Goal: Download file/media: Download file/media

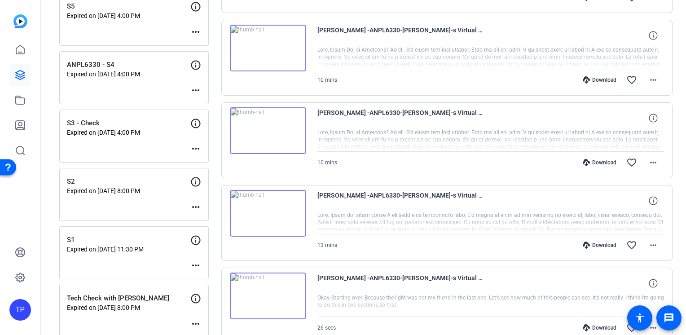
scroll to position [735, 0]
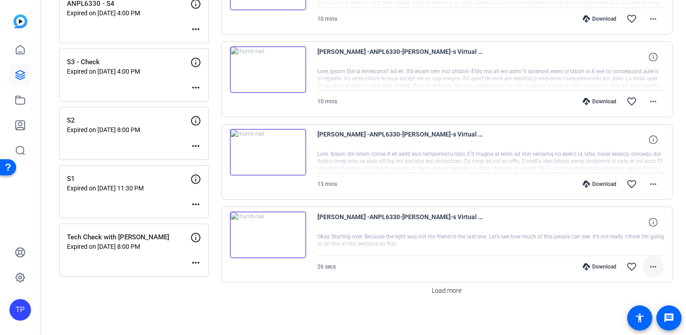
click at [654, 267] on mat-icon "more_horiz" at bounding box center [653, 266] width 11 height 11
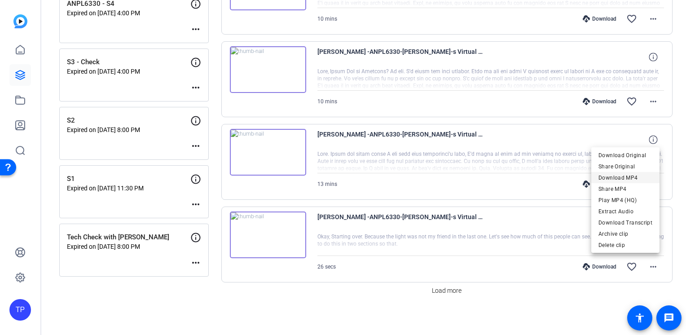
click at [624, 178] on span "Download MP4" at bounding box center [626, 177] width 54 height 11
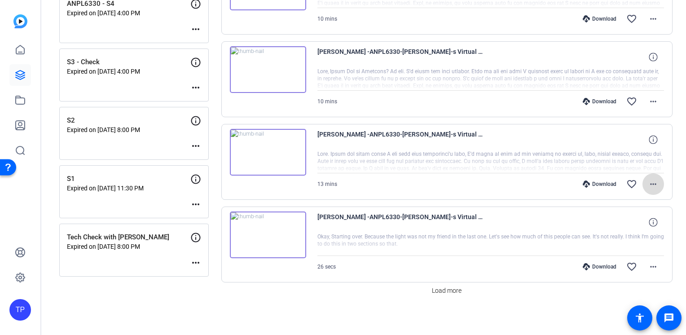
click at [649, 182] on mat-icon "more_horiz" at bounding box center [653, 184] width 11 height 11
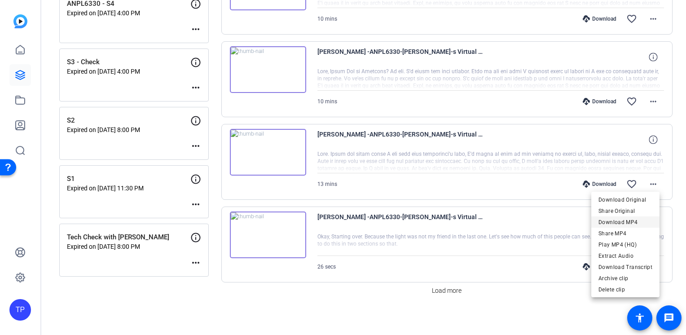
click at [636, 224] on span "Download MP4" at bounding box center [626, 222] width 54 height 11
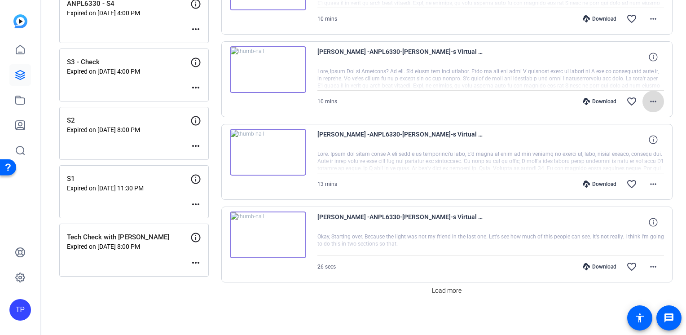
click at [651, 101] on mat-icon "more_horiz" at bounding box center [653, 101] width 11 height 11
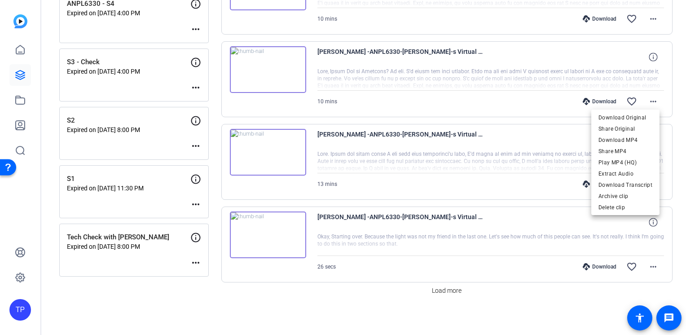
click at [677, 93] on div at bounding box center [343, 167] width 686 height 335
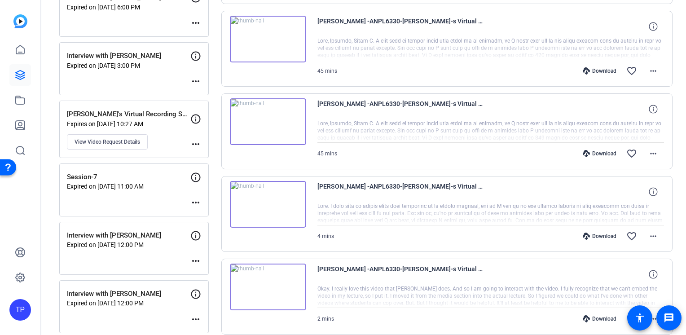
scroll to position [135, 0]
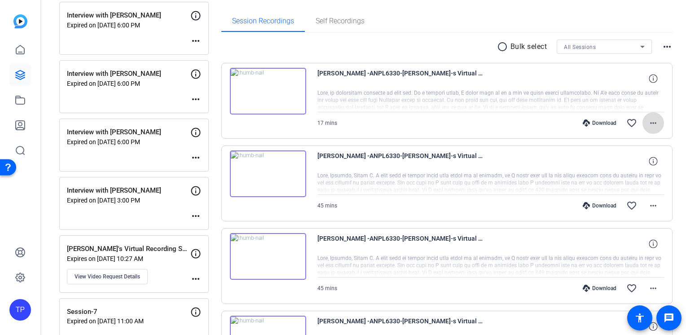
click at [651, 123] on mat-icon "more_horiz" at bounding box center [653, 123] width 11 height 11
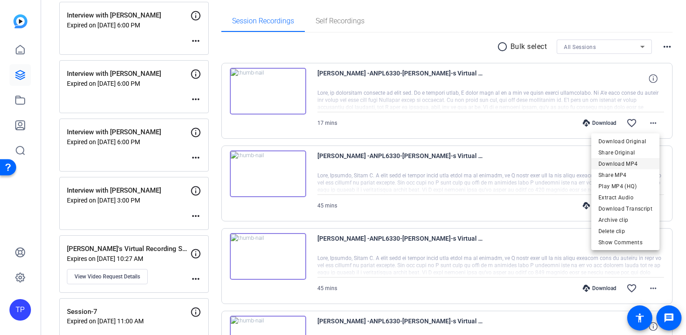
click at [641, 162] on span "Download MP4" at bounding box center [626, 164] width 54 height 11
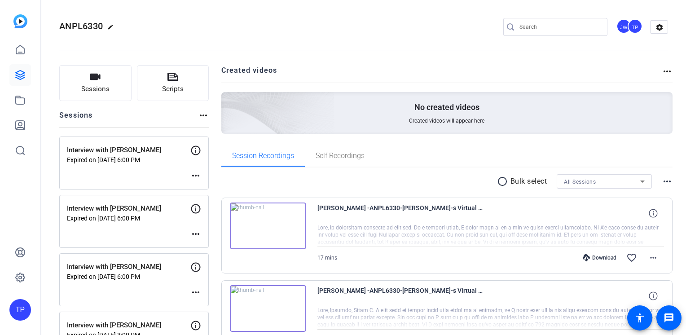
scroll to position [135, 0]
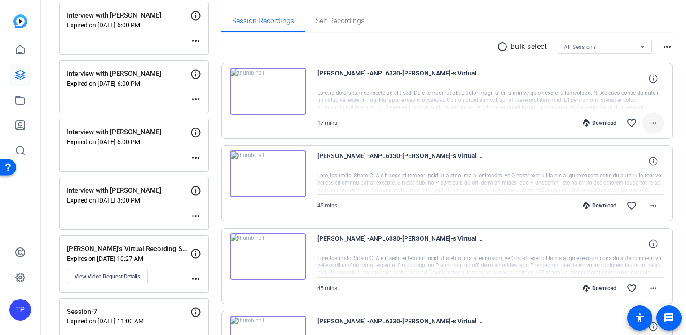
click at [652, 127] on mat-icon "more_horiz" at bounding box center [653, 123] width 11 height 11
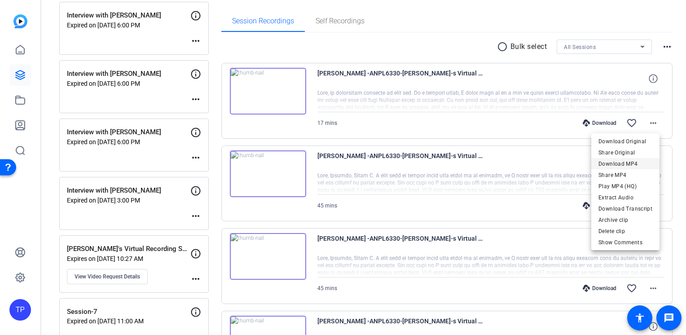
click at [634, 161] on span "Download MP4" at bounding box center [626, 164] width 54 height 11
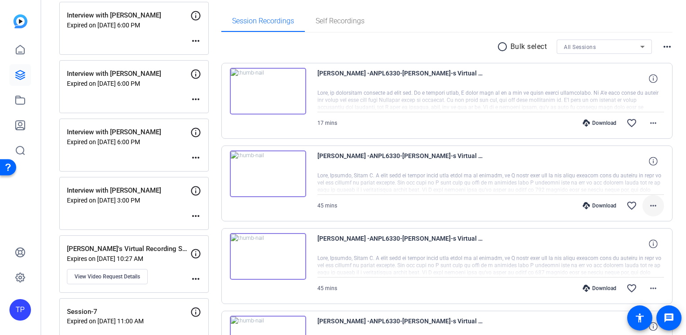
click at [649, 207] on mat-icon "more_horiz" at bounding box center [653, 205] width 11 height 11
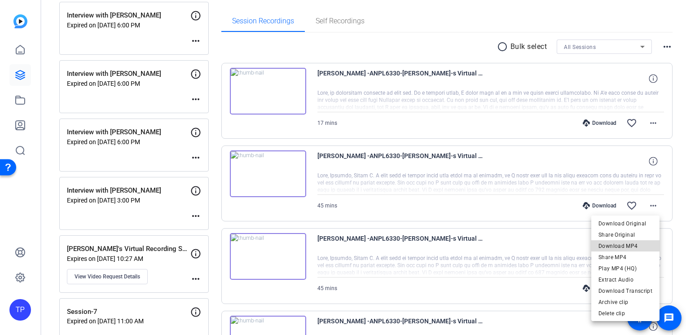
click at [636, 243] on span "Download MP4" at bounding box center [626, 246] width 54 height 11
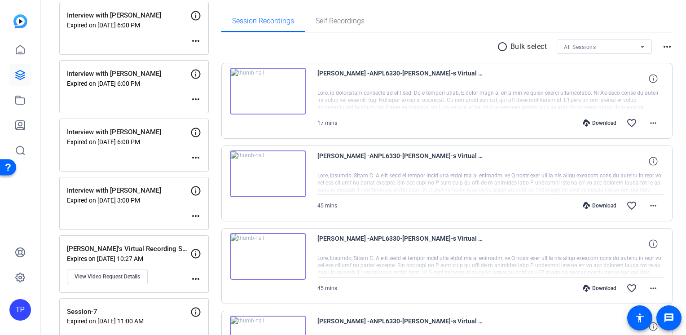
scroll to position [180, 0]
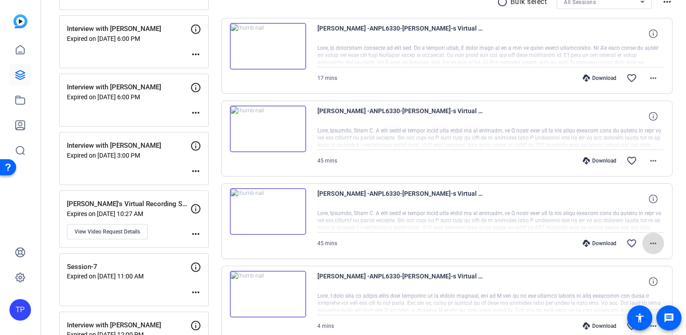
click at [653, 241] on mat-icon "more_horiz" at bounding box center [653, 243] width 11 height 11
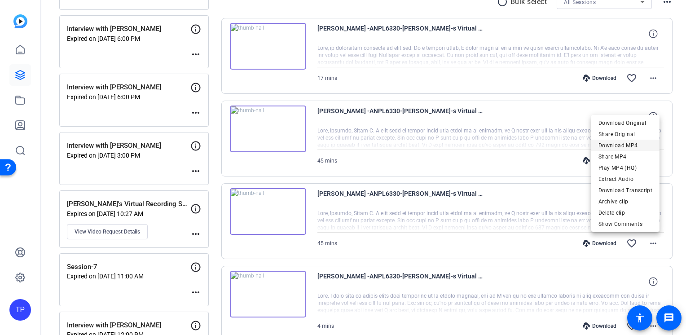
click at [621, 145] on span "Download MP4" at bounding box center [626, 145] width 54 height 11
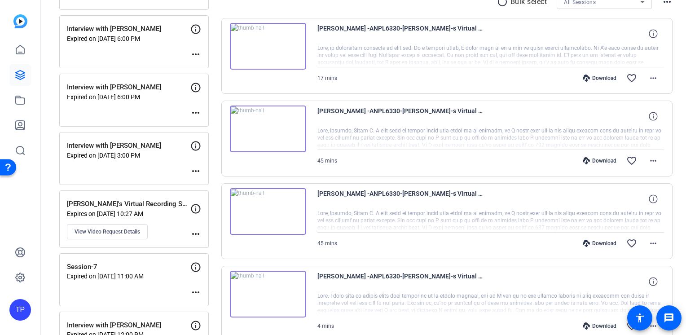
scroll to position [270, 0]
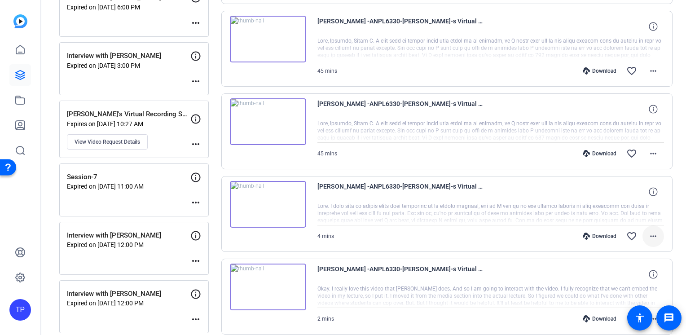
click at [649, 238] on mat-icon "more_horiz" at bounding box center [653, 236] width 11 height 11
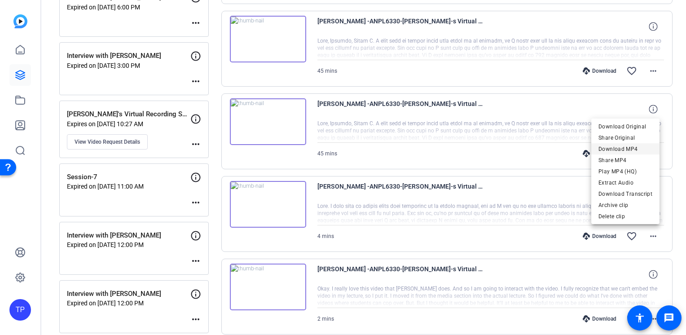
click at [632, 150] on span "Download MP4" at bounding box center [626, 149] width 54 height 11
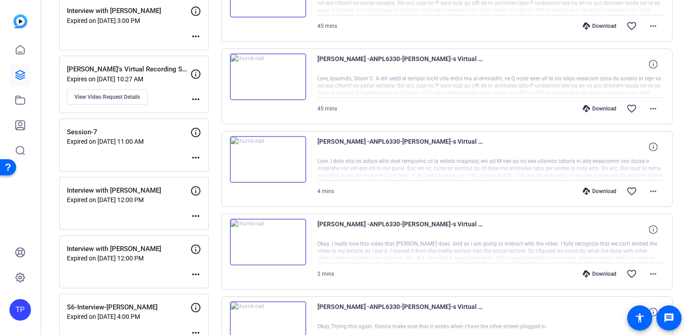
scroll to position [359, 0]
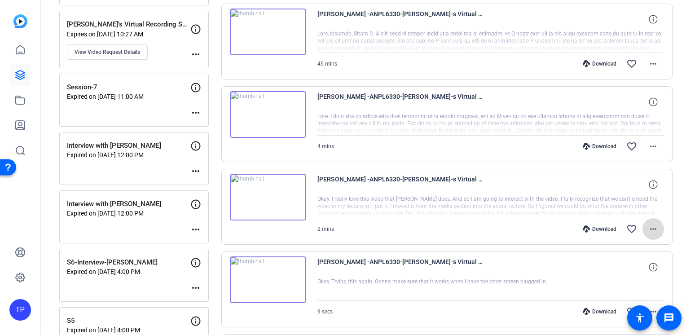
click at [648, 230] on mat-icon "more_horiz" at bounding box center [653, 229] width 11 height 11
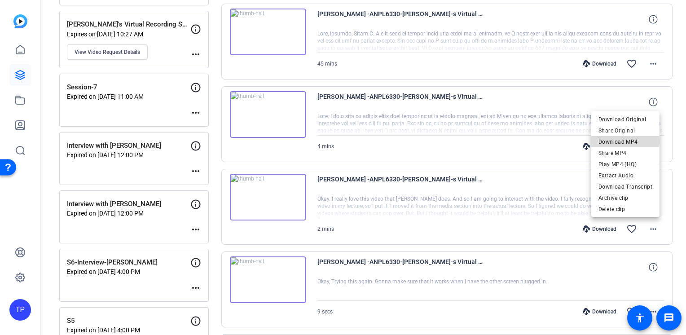
click at [627, 141] on span "Download MP4" at bounding box center [626, 141] width 54 height 11
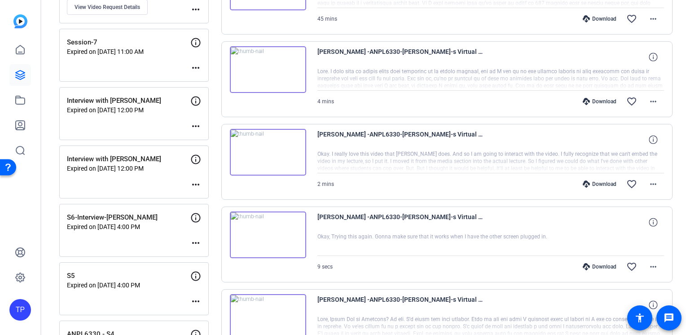
scroll to position [449, 0]
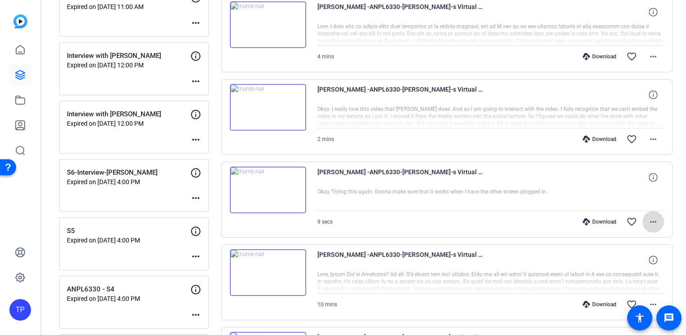
click at [649, 221] on mat-icon "more_horiz" at bounding box center [653, 221] width 11 height 11
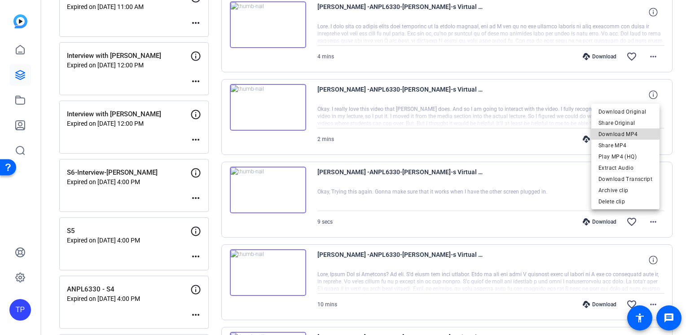
click at [632, 136] on span "Download MP4" at bounding box center [626, 134] width 54 height 11
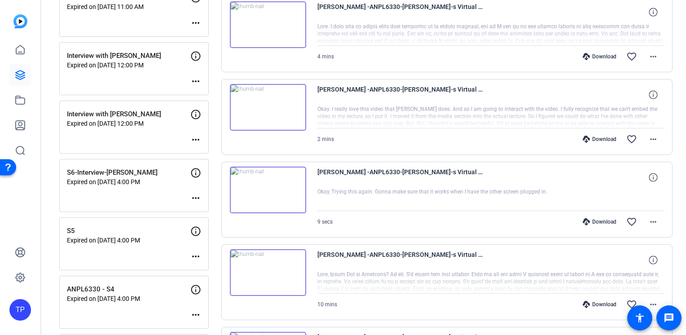
scroll to position [494, 0]
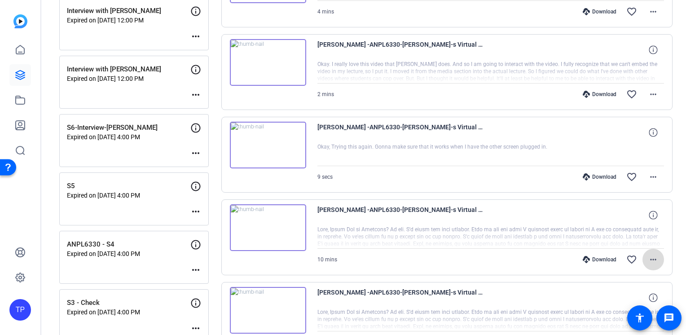
click at [651, 260] on mat-icon "more_horiz" at bounding box center [653, 259] width 11 height 11
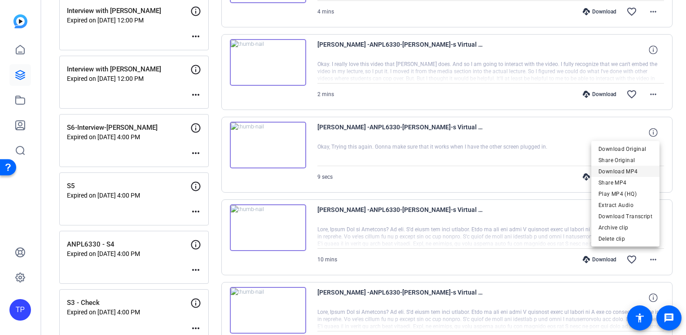
click at [636, 173] on span "Download MP4" at bounding box center [626, 171] width 54 height 11
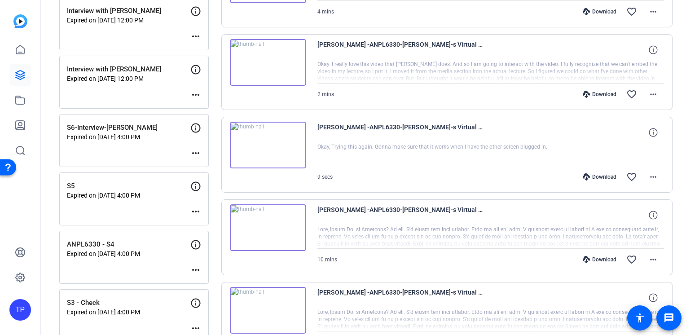
scroll to position [539, 0]
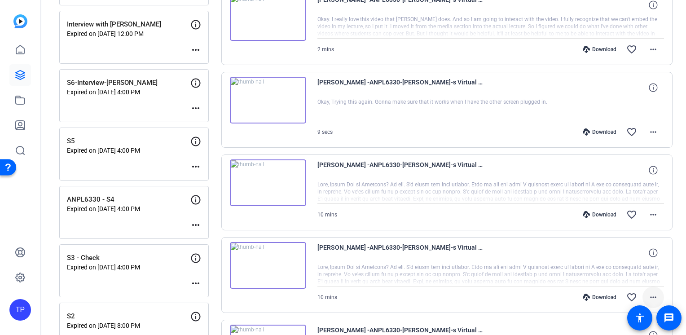
click at [649, 296] on mat-icon "more_horiz" at bounding box center [653, 297] width 11 height 11
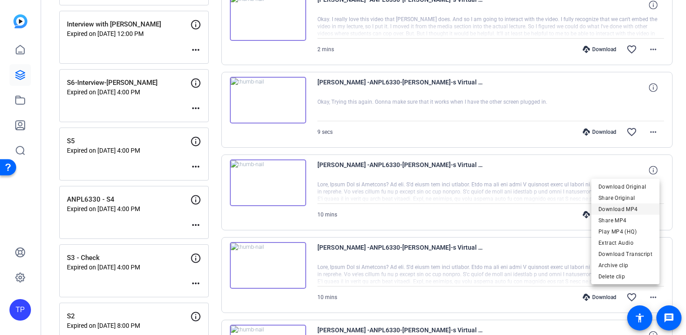
click at [623, 209] on span "Download MP4" at bounding box center [626, 208] width 54 height 11
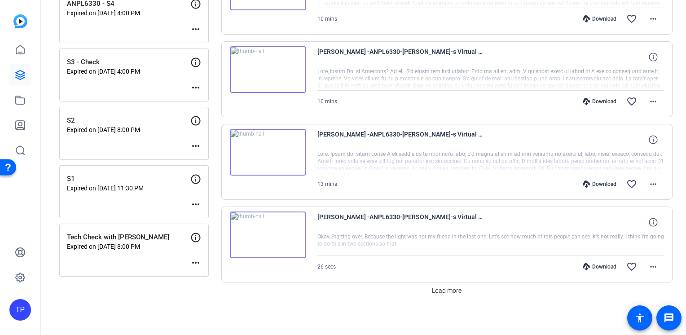
scroll to position [690, 0]
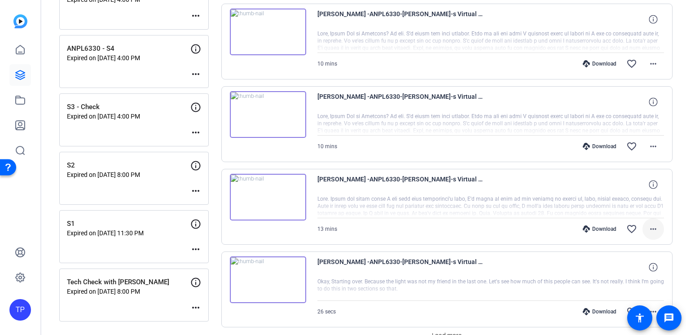
click at [651, 232] on span at bounding box center [654, 229] width 22 height 22
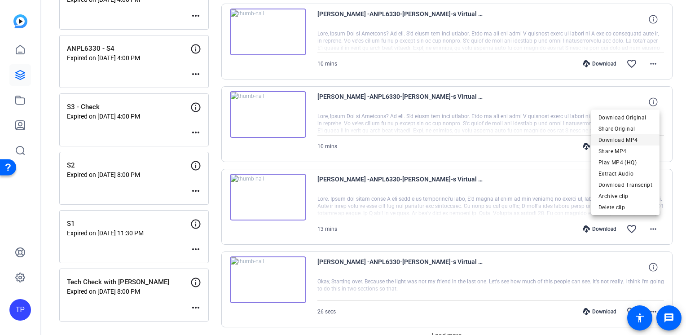
click at [634, 143] on span "Download MP4" at bounding box center [626, 140] width 54 height 11
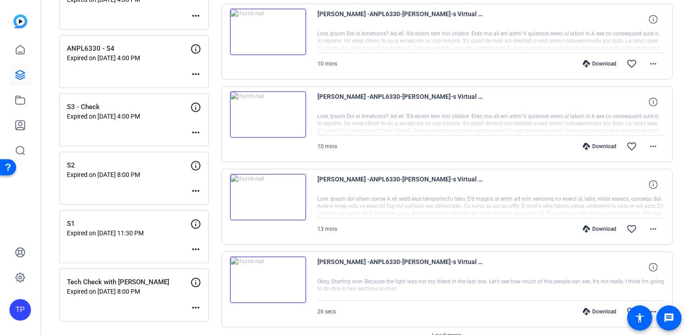
scroll to position [735, 0]
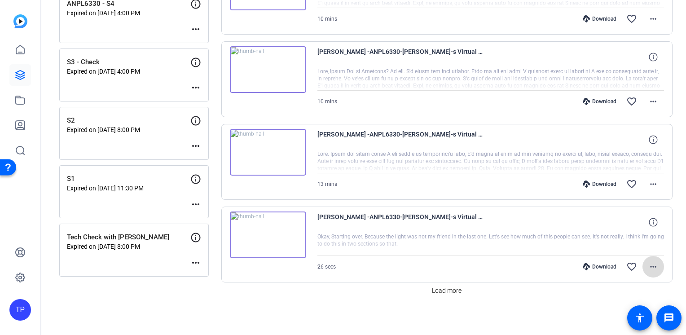
click at [651, 265] on mat-icon "more_horiz" at bounding box center [653, 266] width 11 height 11
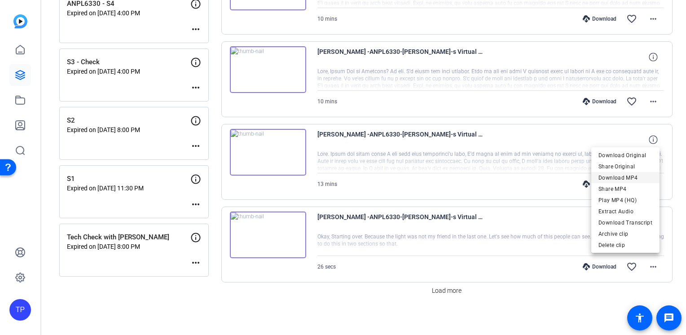
click at [632, 177] on span "Download MP4" at bounding box center [626, 177] width 54 height 11
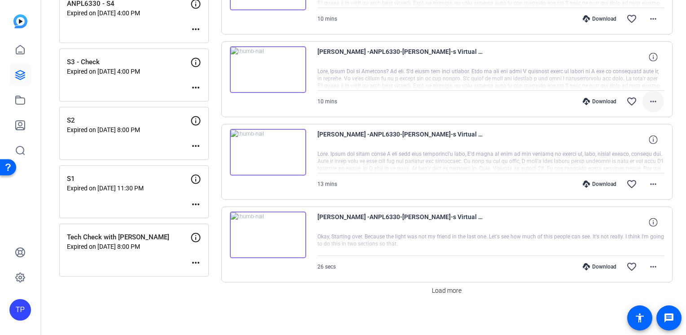
click at [648, 103] on mat-icon "more_horiz" at bounding box center [653, 101] width 11 height 11
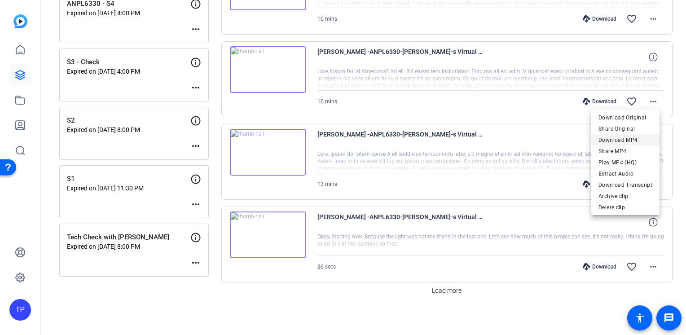
click at [634, 139] on span "Download MP4" at bounding box center [626, 140] width 54 height 11
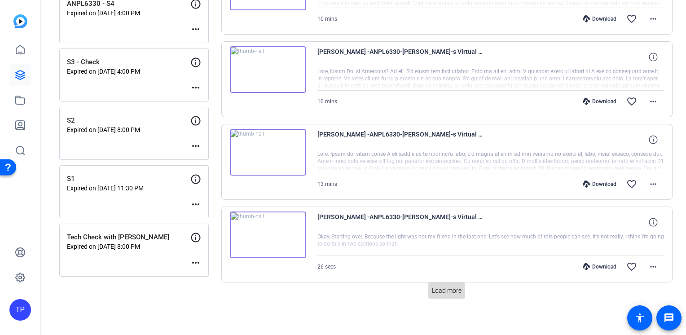
click at [455, 286] on span "Load more" at bounding box center [447, 290] width 30 height 9
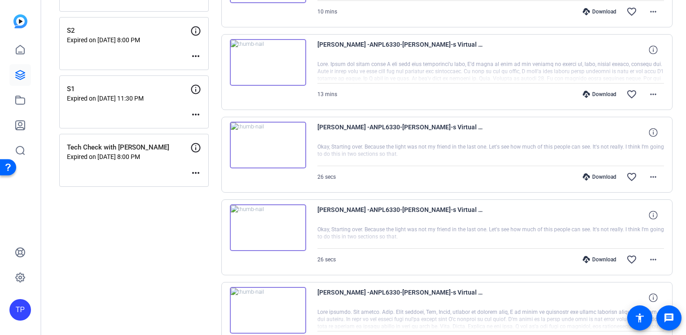
scroll to position [870, 0]
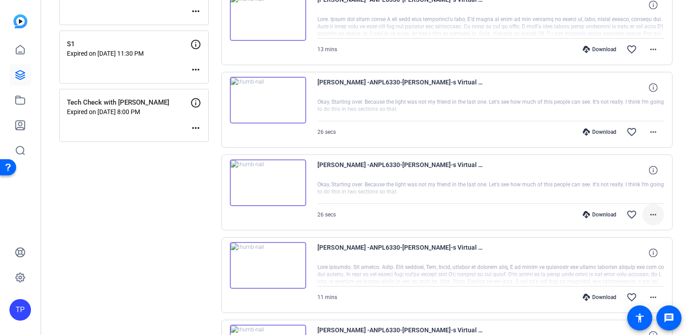
click at [654, 209] on mat-icon "more_horiz" at bounding box center [653, 214] width 11 height 11
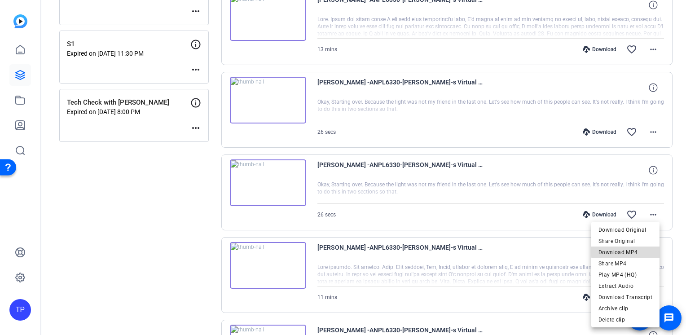
click at [636, 251] on span "Download MP4" at bounding box center [626, 252] width 54 height 11
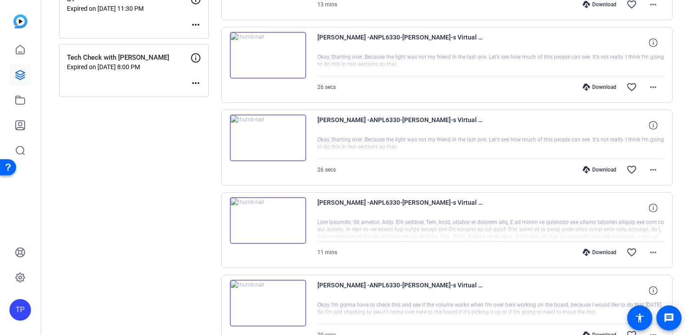
scroll to position [959, 0]
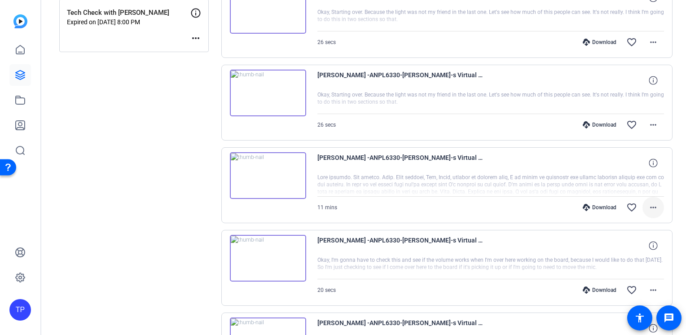
click at [650, 207] on mat-icon "more_horiz" at bounding box center [653, 207] width 11 height 11
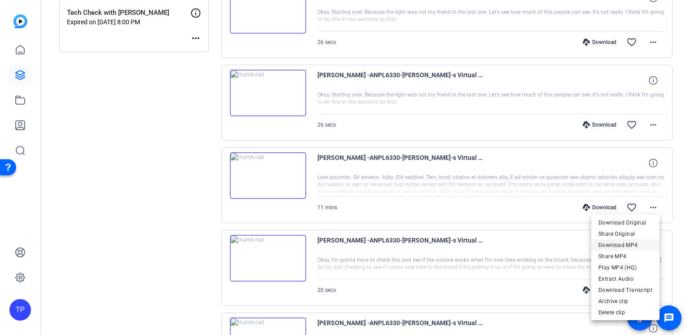
click at [636, 247] on span "Download MP4" at bounding box center [626, 244] width 54 height 11
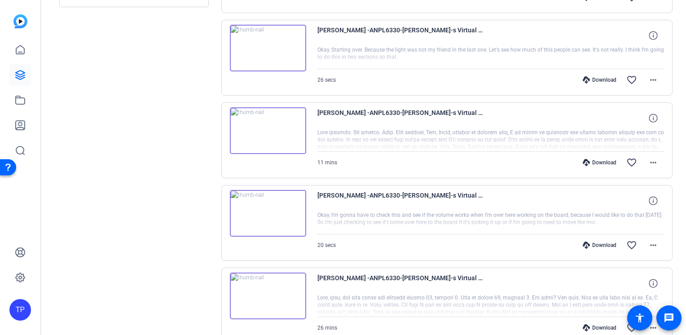
scroll to position [1049, 0]
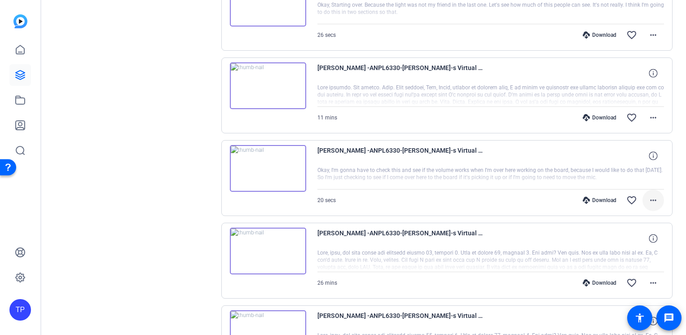
click at [651, 197] on mat-icon "more_horiz" at bounding box center [653, 200] width 11 height 11
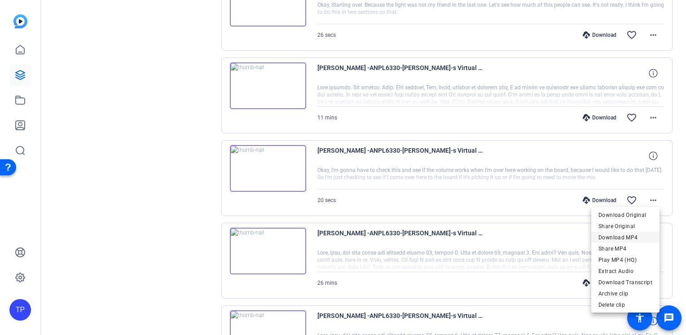
click at [641, 235] on span "Download MP4" at bounding box center [626, 237] width 54 height 11
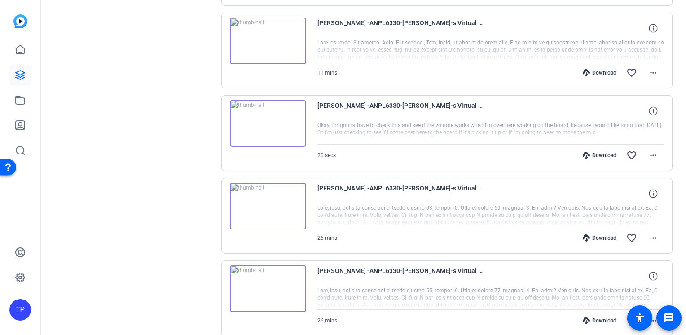
scroll to position [1139, 0]
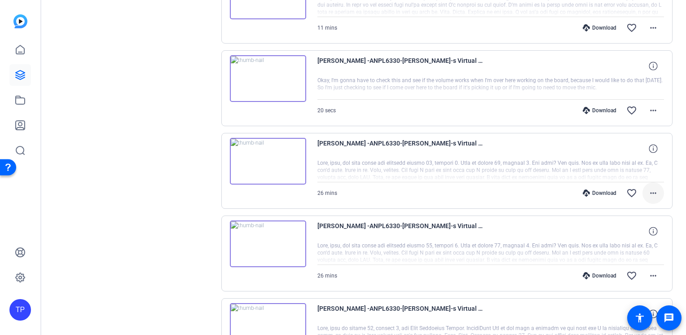
click at [648, 188] on mat-icon "more_horiz" at bounding box center [653, 193] width 11 height 11
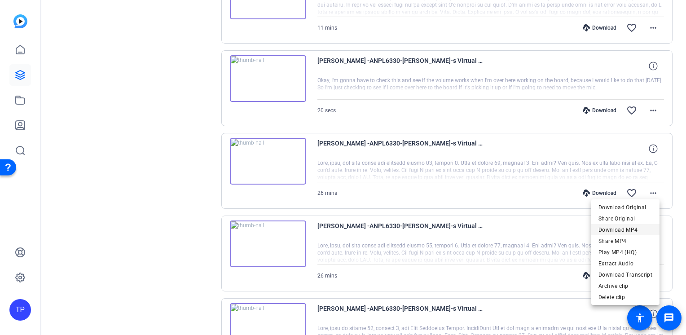
click at [640, 227] on span "Download MP4" at bounding box center [626, 230] width 54 height 11
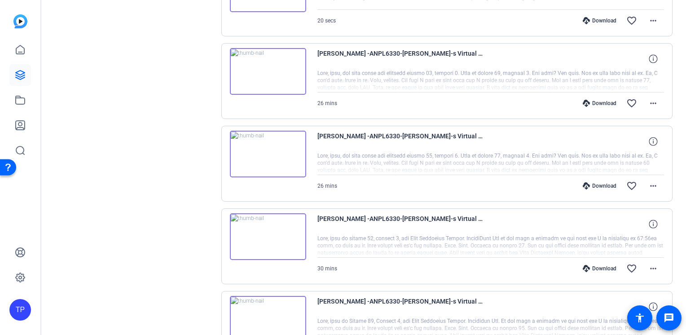
scroll to position [1274, 0]
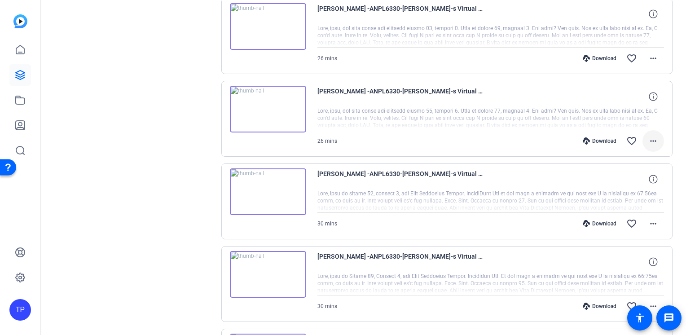
click at [648, 137] on mat-icon "more_horiz" at bounding box center [653, 141] width 11 height 11
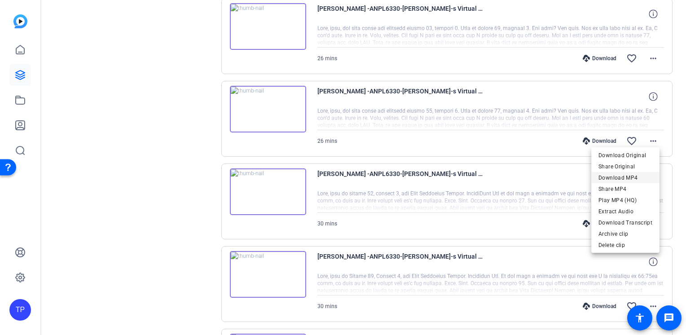
click at [637, 179] on span "Download MP4" at bounding box center [626, 177] width 54 height 11
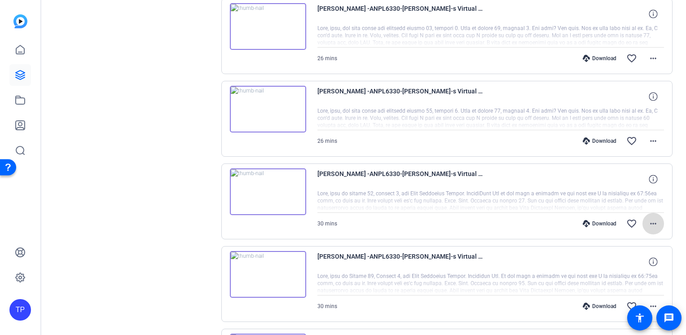
click at [650, 218] on mat-icon "more_horiz" at bounding box center [653, 223] width 11 height 11
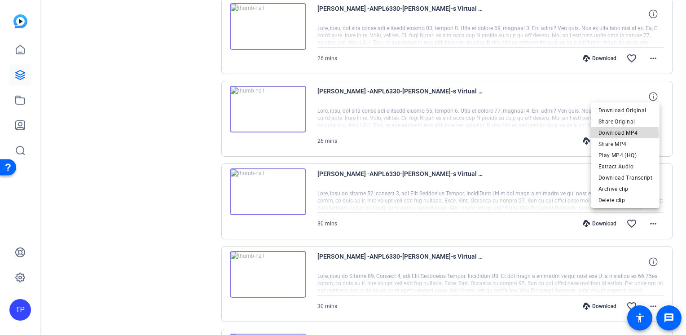
click at [614, 134] on span "Download MP4" at bounding box center [626, 133] width 54 height 11
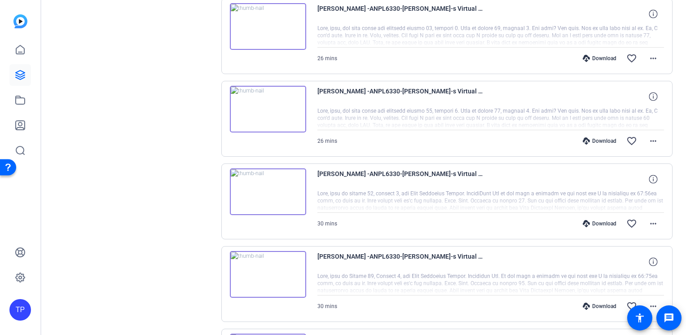
scroll to position [1319, 0]
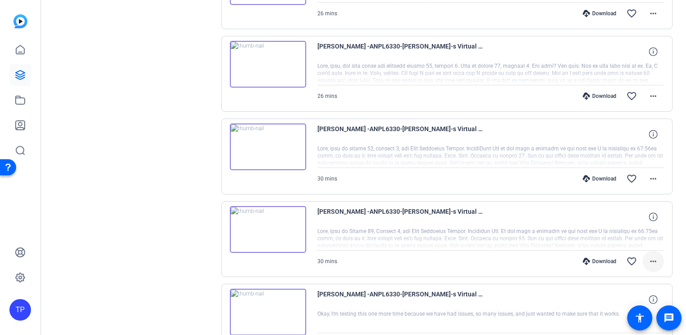
click at [652, 256] on mat-icon "more_horiz" at bounding box center [653, 261] width 11 height 11
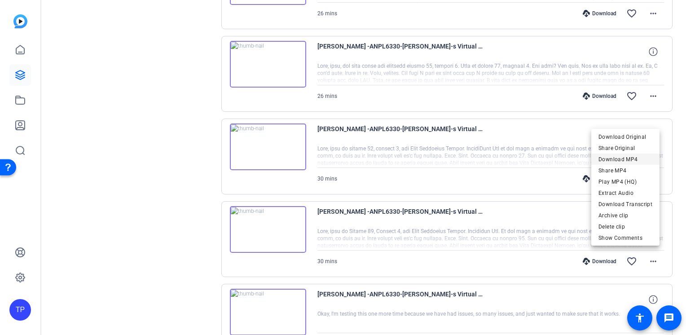
click at [629, 159] on span "Download MP4" at bounding box center [626, 159] width 54 height 11
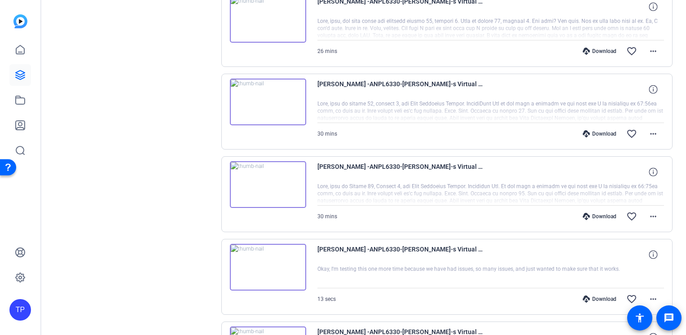
scroll to position [1409, 0]
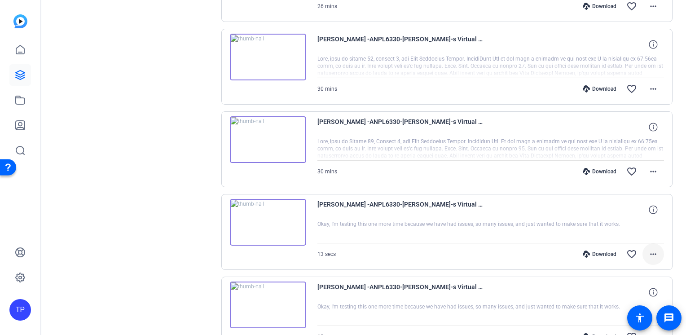
click at [650, 251] on mat-icon "more_horiz" at bounding box center [653, 254] width 11 height 11
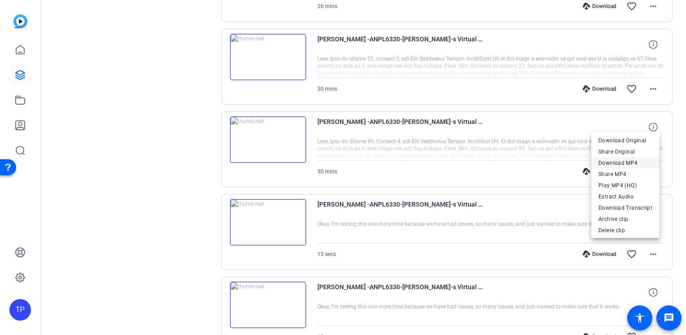
click at [623, 163] on span "Download MP4" at bounding box center [626, 163] width 54 height 11
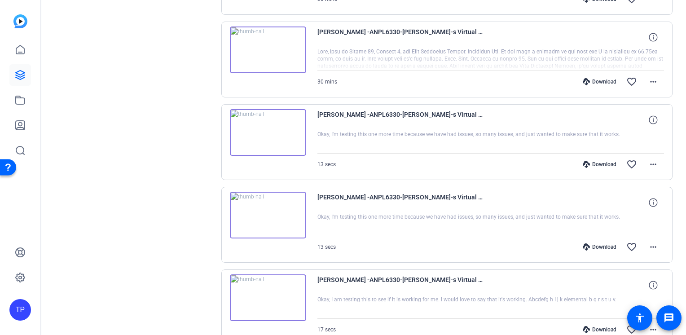
scroll to position [1559, 0]
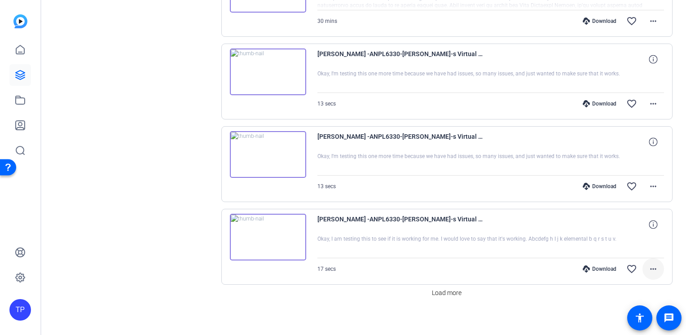
click at [648, 265] on mat-icon "more_horiz" at bounding box center [653, 269] width 11 height 11
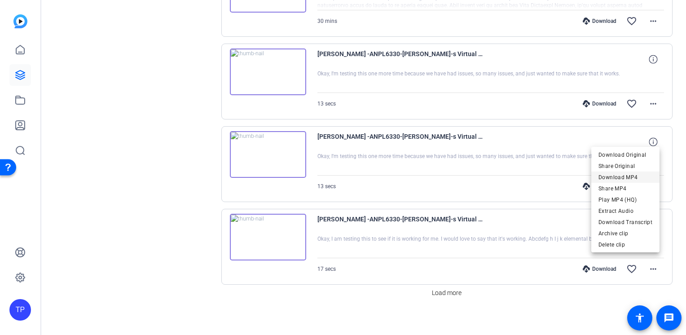
click at [619, 177] on span "Download MP4" at bounding box center [626, 177] width 54 height 11
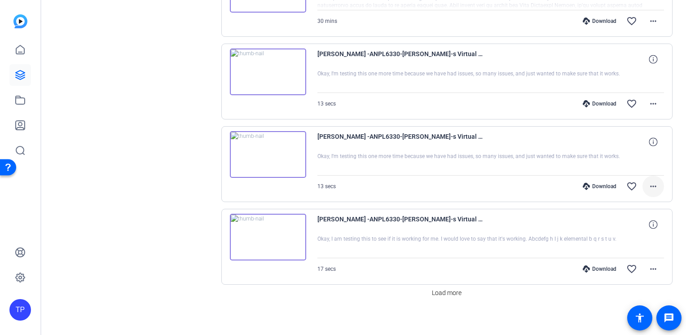
click at [648, 181] on mat-icon "more_horiz" at bounding box center [653, 186] width 11 height 11
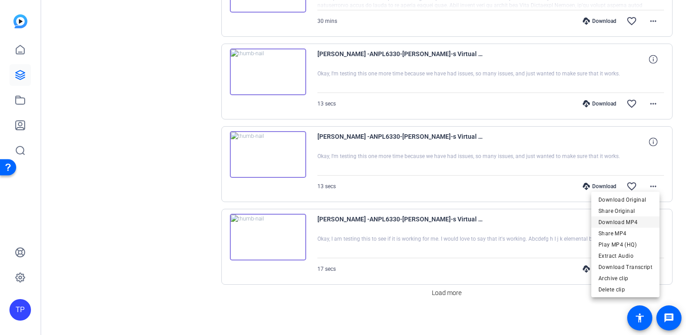
click at [631, 222] on span "Download MP4" at bounding box center [626, 222] width 54 height 11
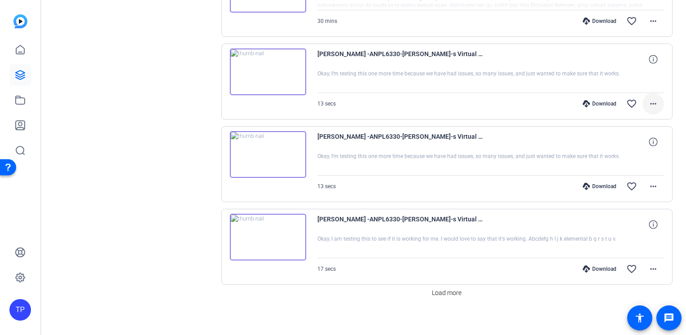
click at [648, 98] on mat-icon "more_horiz" at bounding box center [653, 103] width 11 height 11
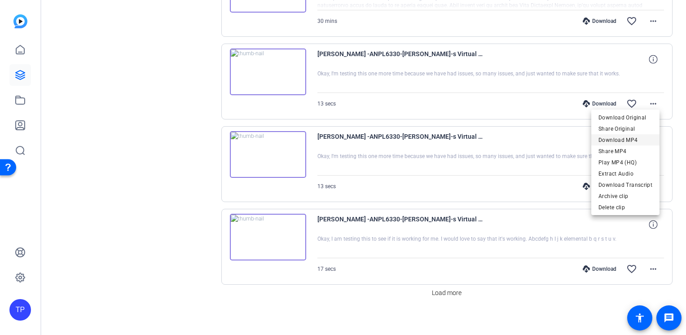
click at [639, 141] on span "Download MP4" at bounding box center [626, 139] width 54 height 11
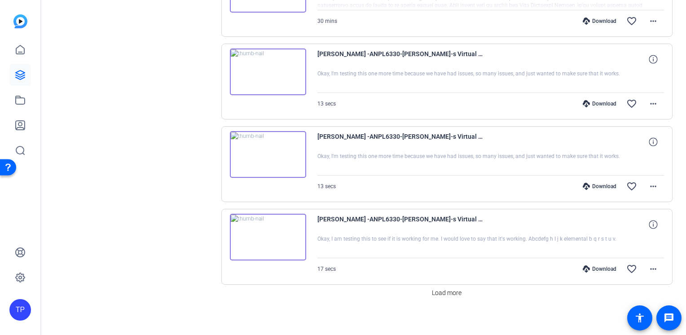
scroll to position [1469, 0]
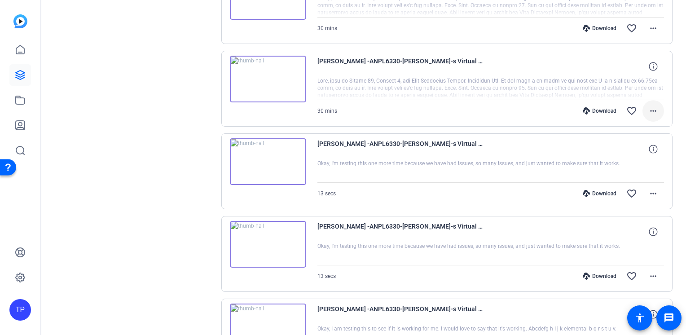
click at [648, 107] on mat-icon "more_horiz" at bounding box center [653, 111] width 11 height 11
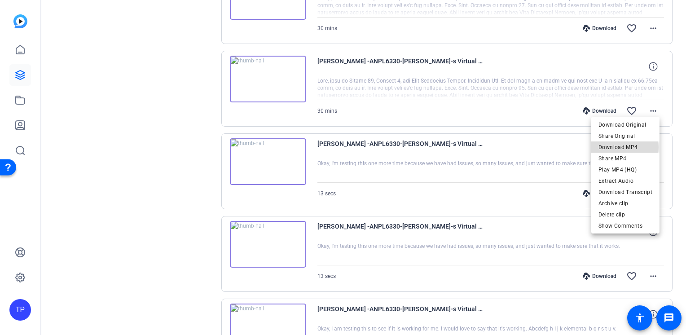
click at [621, 147] on span "Download MP4" at bounding box center [626, 147] width 54 height 11
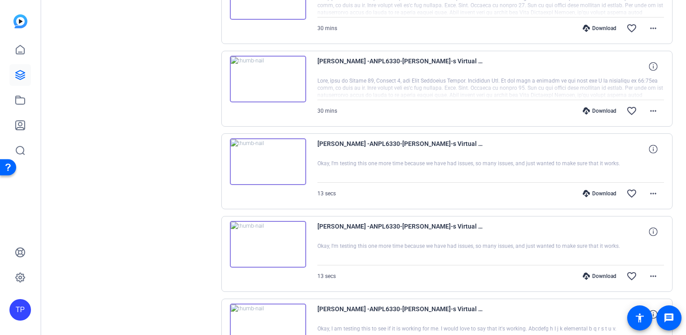
scroll to position [1379, 0]
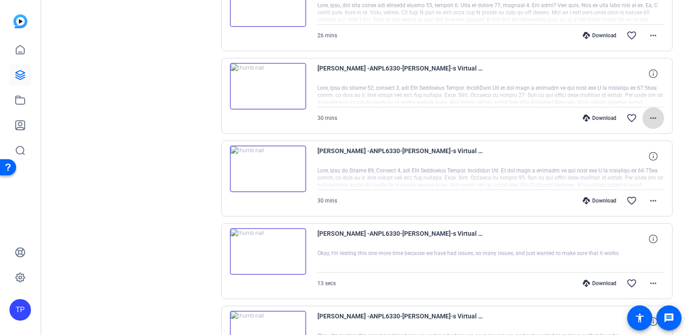
click at [648, 114] on mat-icon "more_horiz" at bounding box center [653, 118] width 11 height 11
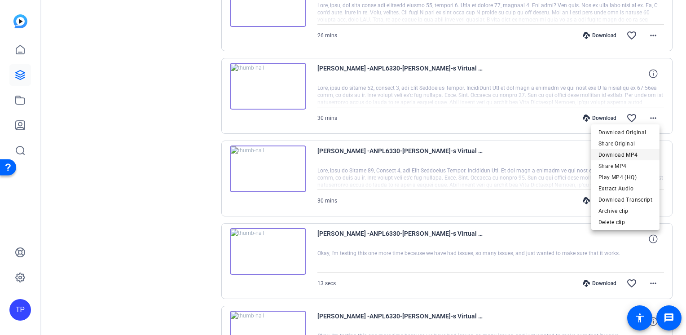
click at [639, 155] on span "Download MP4" at bounding box center [626, 154] width 54 height 11
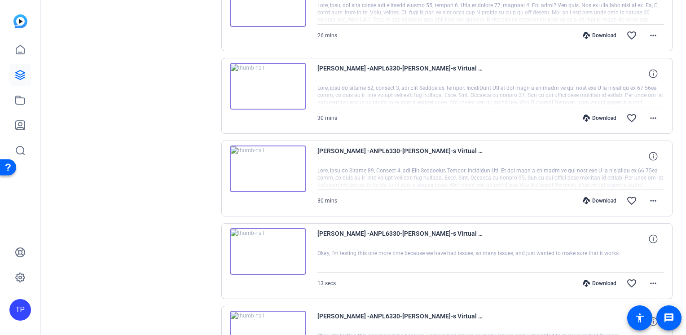
scroll to position [1334, 0]
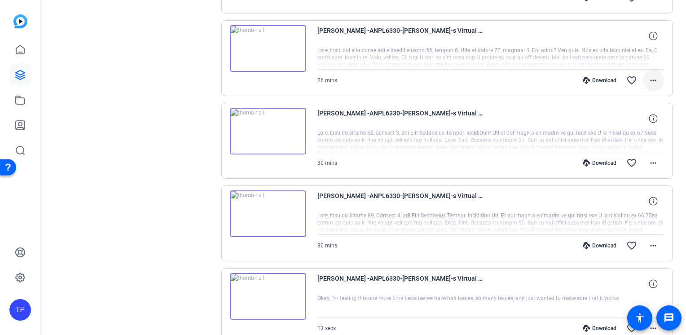
click at [643, 77] on span at bounding box center [654, 81] width 22 height 22
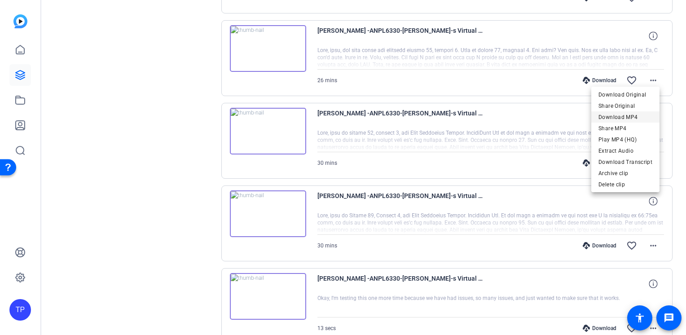
click at [639, 115] on span "Download MP4" at bounding box center [626, 117] width 54 height 11
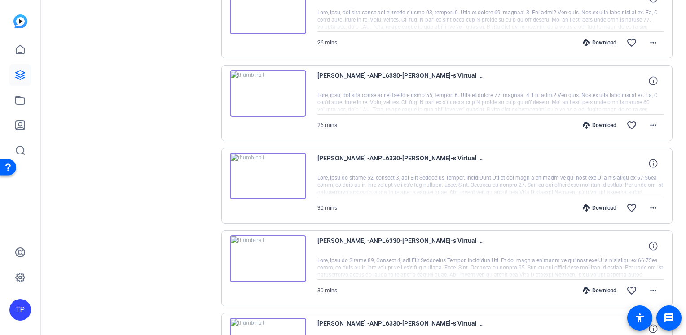
scroll to position [1245, 0]
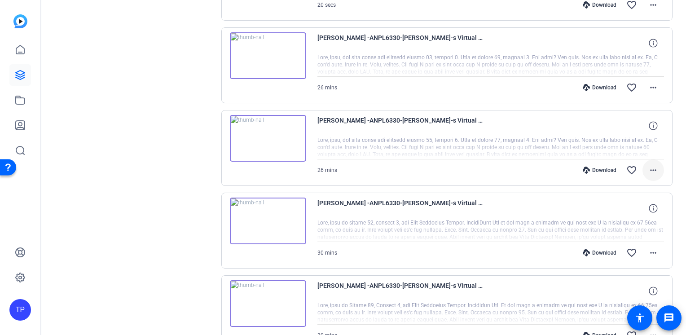
click at [648, 165] on mat-icon "more_horiz" at bounding box center [653, 170] width 11 height 11
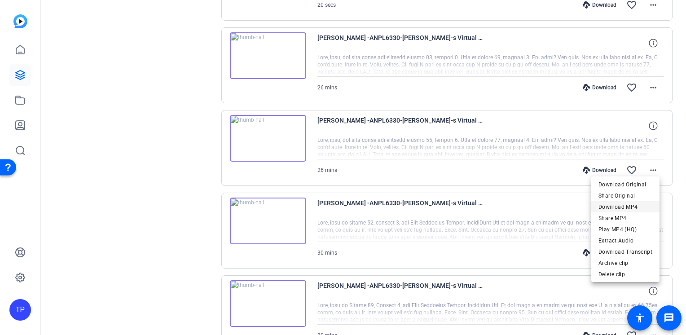
click at [639, 208] on span "Download MP4" at bounding box center [626, 207] width 54 height 11
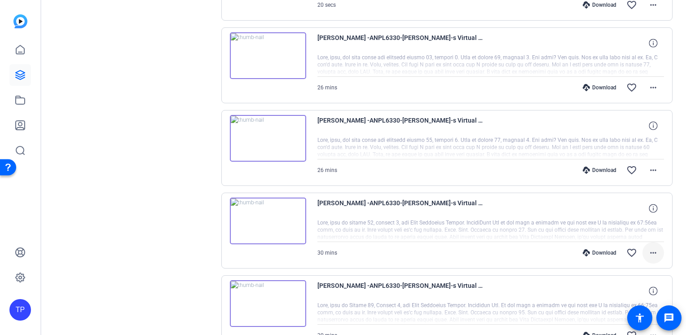
click at [653, 247] on mat-icon "more_horiz" at bounding box center [653, 252] width 11 height 11
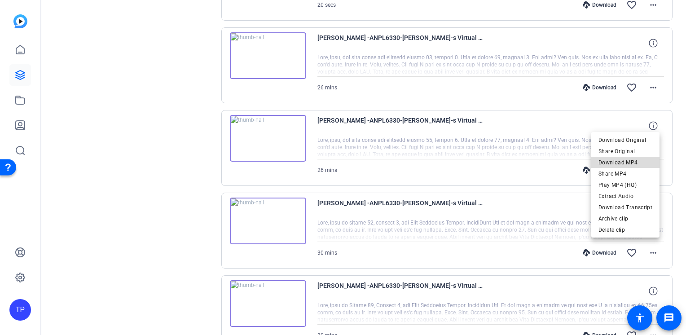
click at [630, 159] on span "Download MP4" at bounding box center [626, 162] width 54 height 11
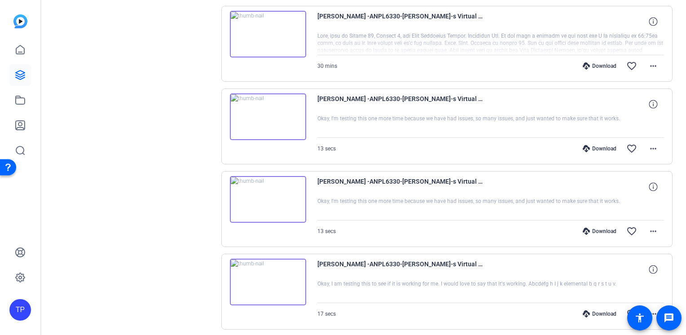
scroll to position [1559, 0]
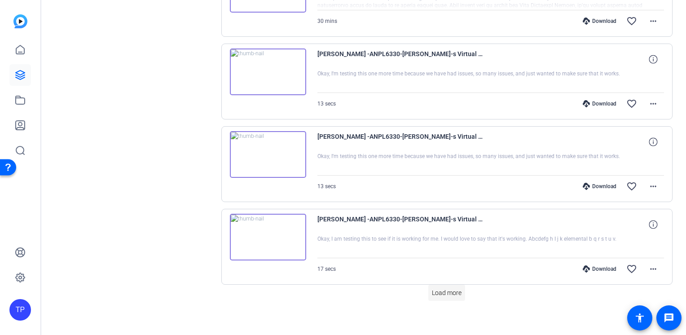
click at [458, 288] on span "Load more" at bounding box center [447, 292] width 30 height 9
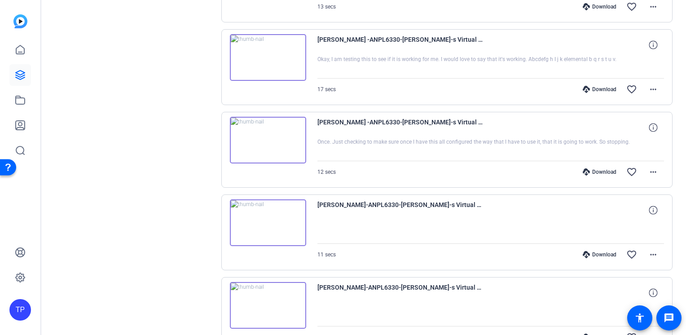
scroll to position [1784, 0]
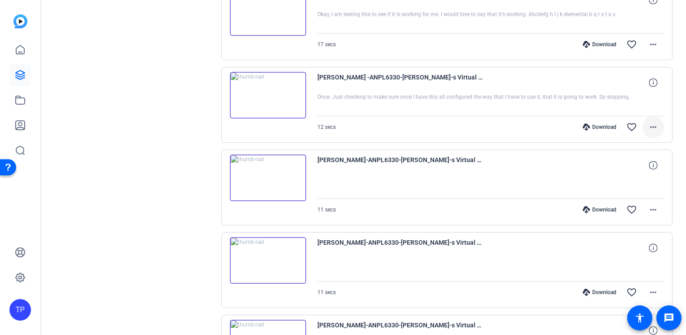
click at [648, 123] on mat-icon "more_horiz" at bounding box center [653, 127] width 11 height 11
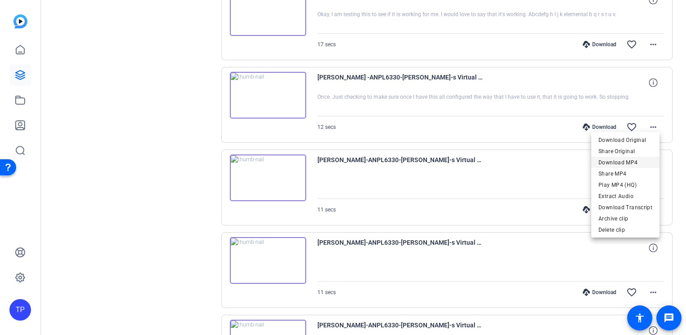
click at [631, 161] on span "Download MP4" at bounding box center [626, 162] width 54 height 11
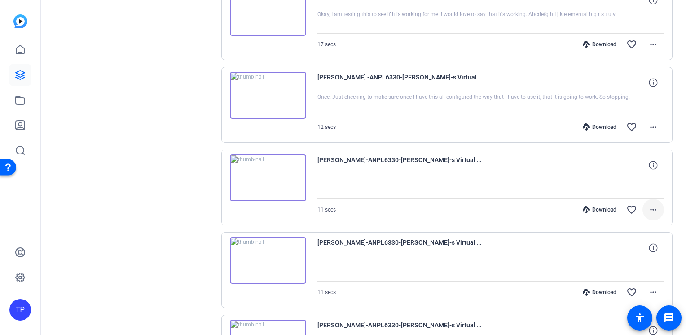
click at [648, 206] on mat-icon "more_horiz" at bounding box center [653, 209] width 11 height 11
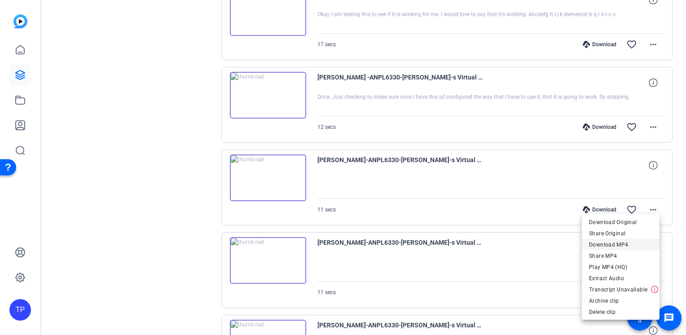
click at [632, 243] on span "Download MP4" at bounding box center [620, 244] width 63 height 11
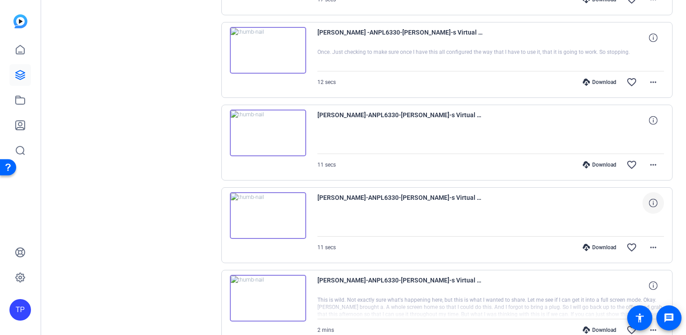
scroll to position [1873, 0]
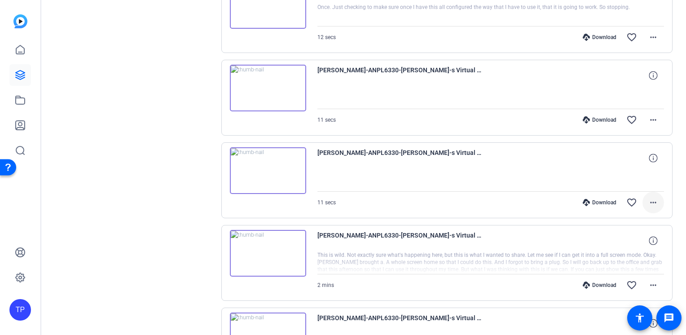
click at [654, 196] on span at bounding box center [654, 203] width 22 height 22
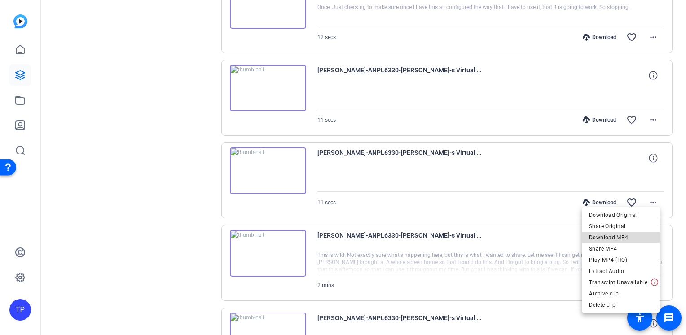
click at [646, 234] on span "Download MP4" at bounding box center [620, 237] width 63 height 11
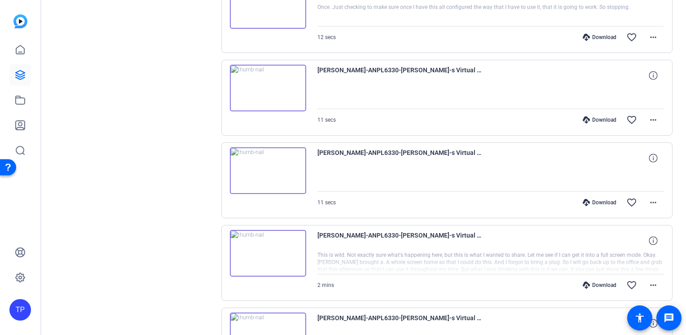
click at [653, 280] on mat-icon "more_horiz" at bounding box center [653, 285] width 11 height 11
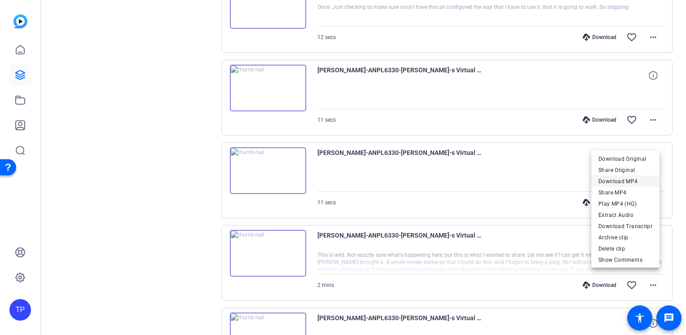
click at [634, 184] on span "Download MP4" at bounding box center [626, 181] width 54 height 11
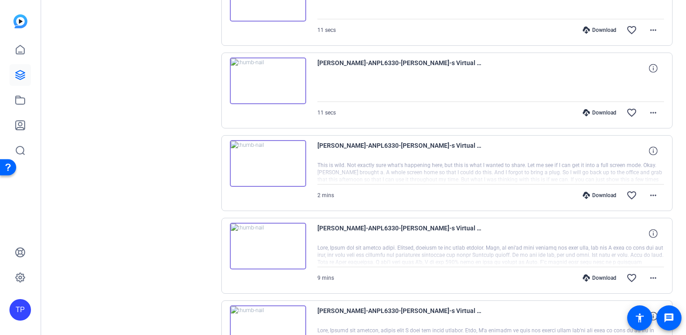
scroll to position [2008, 0]
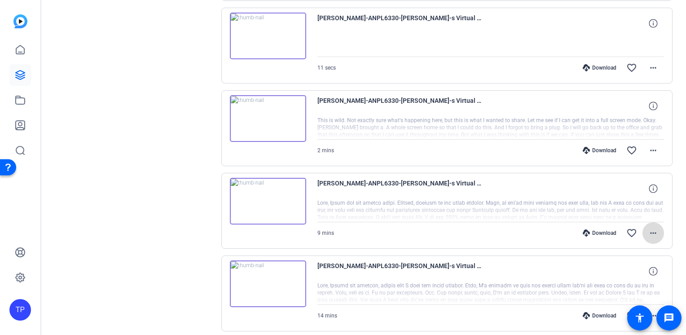
click at [650, 228] on mat-icon "more_horiz" at bounding box center [653, 233] width 11 height 11
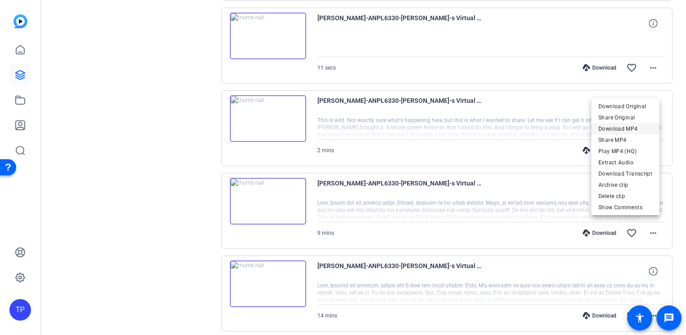
click at [638, 131] on span "Download MP4" at bounding box center [626, 129] width 54 height 11
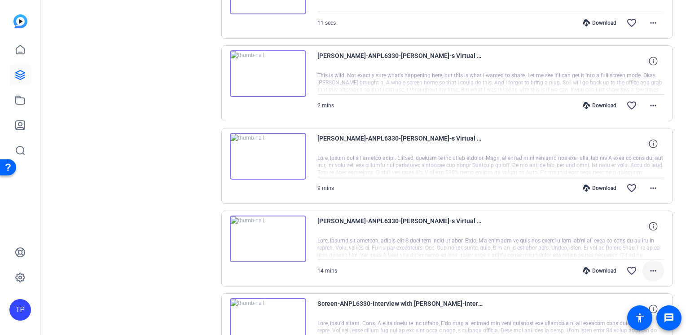
click at [653, 265] on mat-icon "more_horiz" at bounding box center [653, 270] width 11 height 11
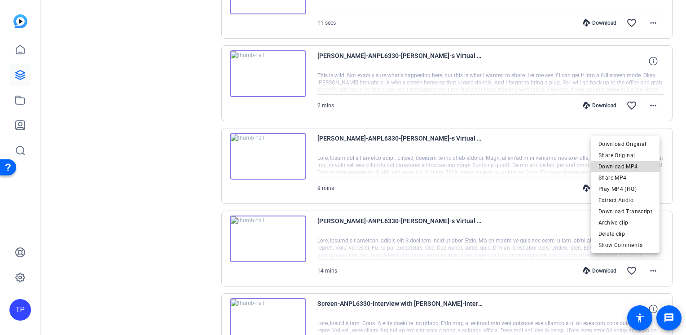
click at [642, 161] on span "Download MP4" at bounding box center [626, 166] width 54 height 11
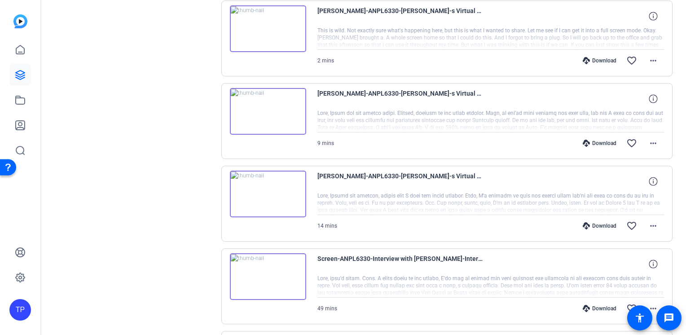
scroll to position [2143, 0]
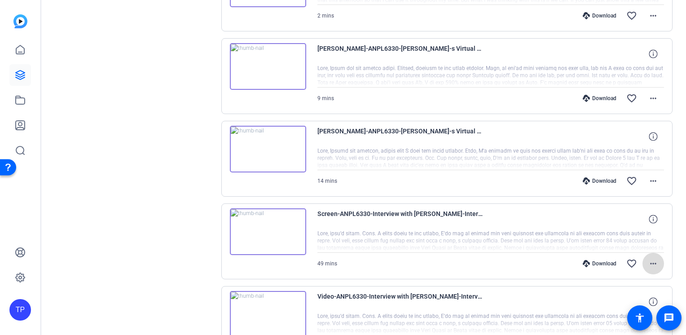
click at [654, 258] on mat-icon "more_horiz" at bounding box center [653, 263] width 11 height 11
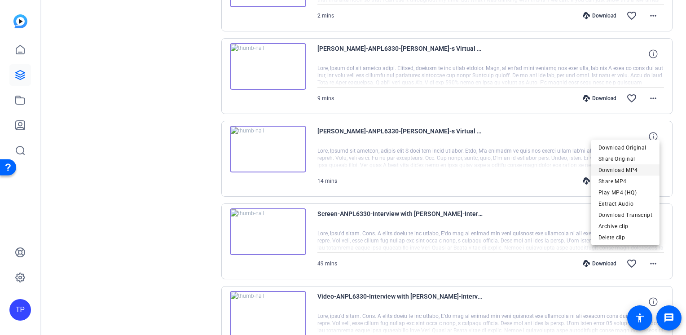
click at [636, 167] on span "Download MP4" at bounding box center [626, 170] width 54 height 11
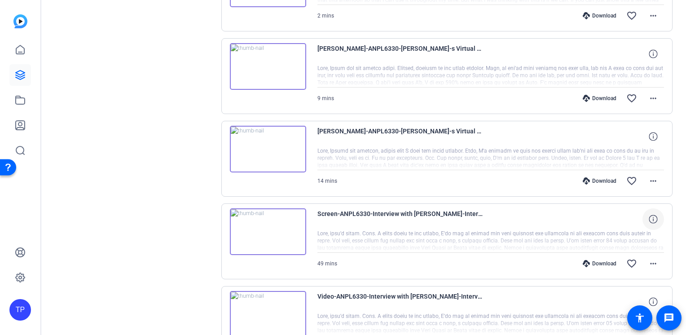
scroll to position [2188, 0]
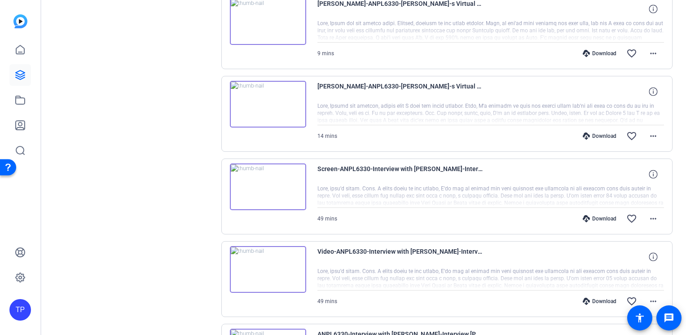
click at [652, 296] on mat-icon "more_horiz" at bounding box center [653, 301] width 11 height 11
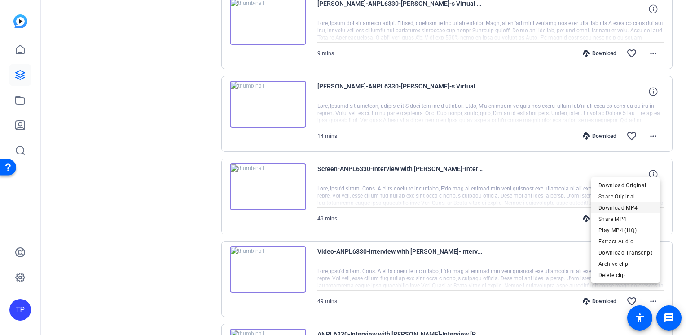
click at [647, 205] on span "Download MP4" at bounding box center [626, 207] width 54 height 11
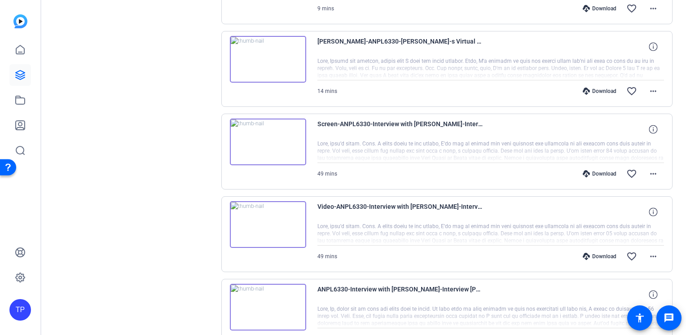
scroll to position [2278, 0]
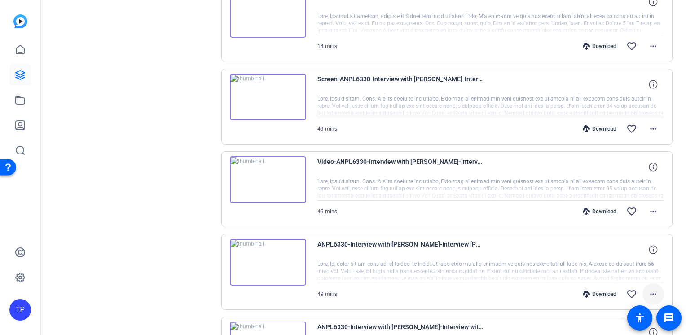
click at [653, 289] on mat-icon "more_horiz" at bounding box center [653, 294] width 11 height 11
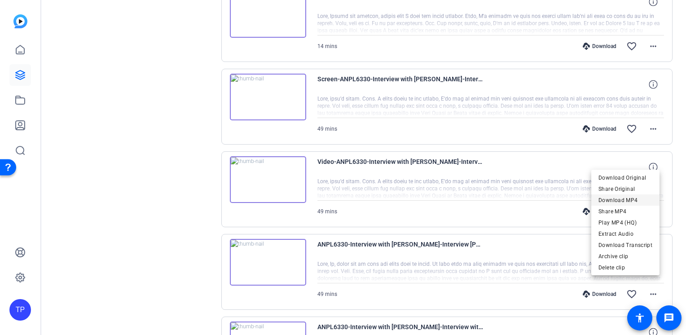
click at [640, 200] on span "Download MP4" at bounding box center [626, 200] width 54 height 11
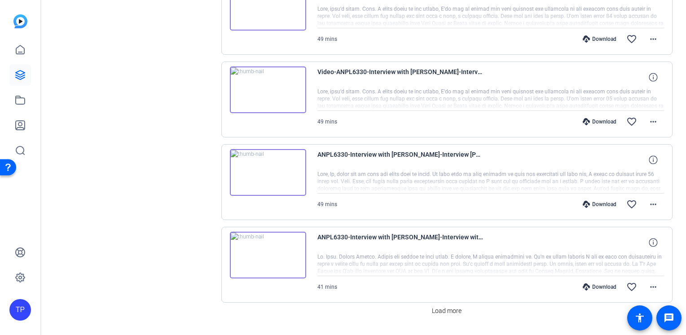
scroll to position [2382, 0]
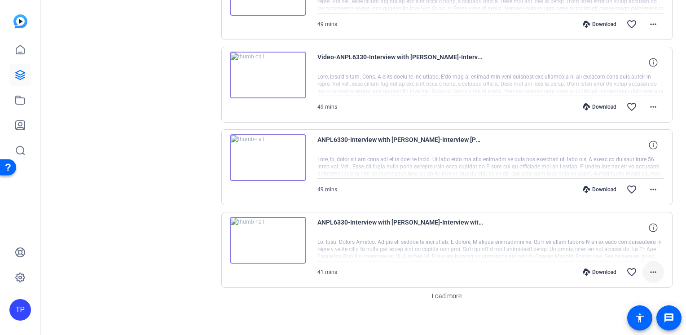
click at [655, 261] on span at bounding box center [654, 272] width 22 height 22
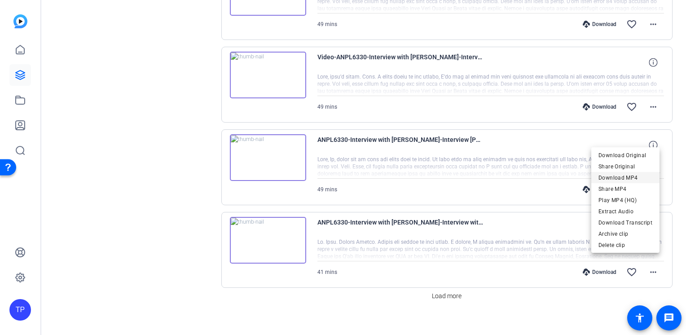
click at [639, 177] on span "Download MP4" at bounding box center [626, 177] width 54 height 11
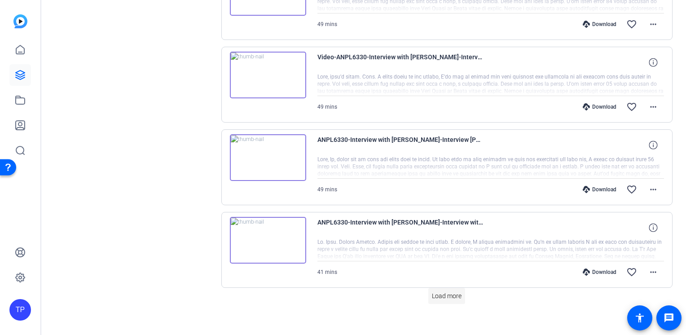
click at [449, 292] on span "Load more" at bounding box center [447, 296] width 30 height 9
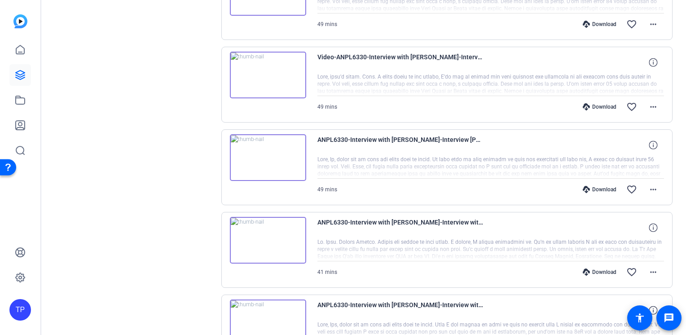
scroll to position [2517, 0]
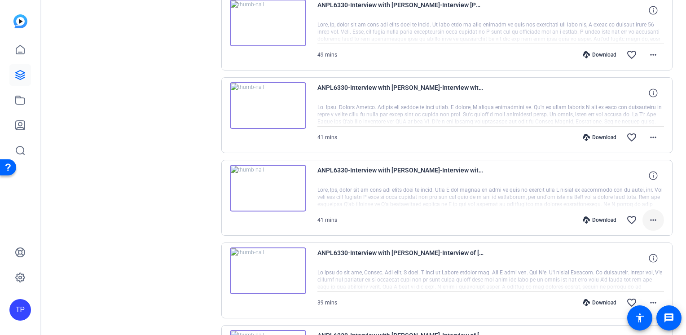
click at [654, 215] on mat-icon "more_horiz" at bounding box center [653, 220] width 11 height 11
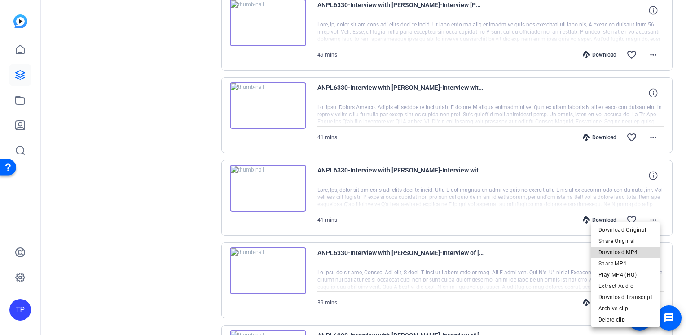
click at [638, 252] on span "Download MP4" at bounding box center [626, 252] width 54 height 11
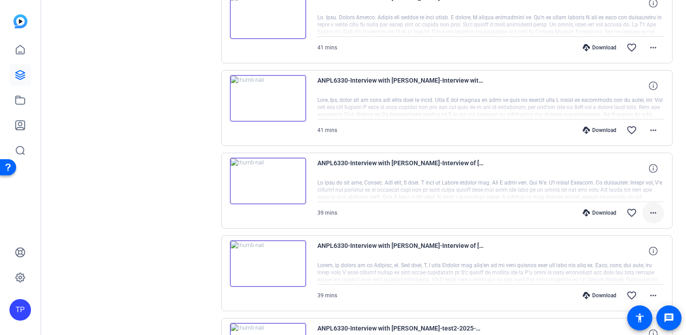
click at [653, 208] on mat-icon "more_horiz" at bounding box center [653, 213] width 11 height 11
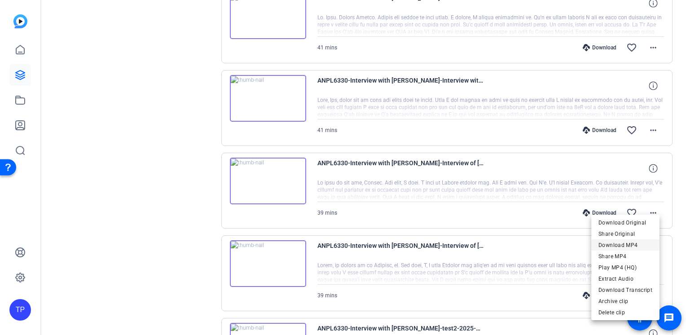
click at [641, 242] on span "Download MP4" at bounding box center [626, 244] width 54 height 11
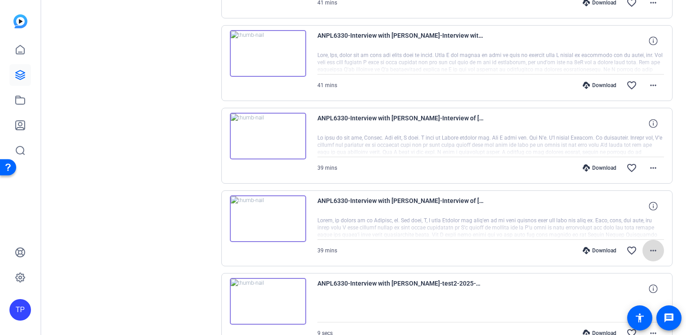
click at [654, 245] on mat-icon "more_horiz" at bounding box center [653, 250] width 11 height 11
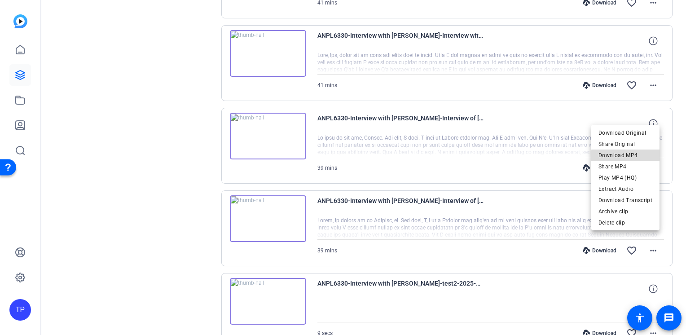
click at [637, 157] on span "Download MP4" at bounding box center [626, 155] width 54 height 11
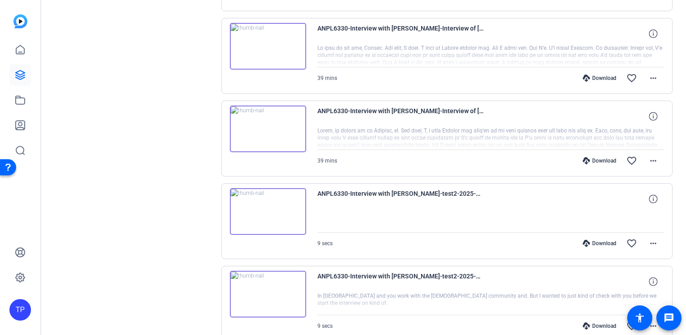
scroll to position [2787, 0]
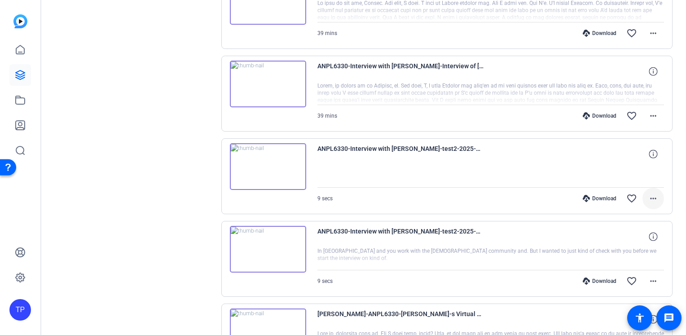
click at [654, 193] on mat-icon "more_horiz" at bounding box center [653, 198] width 11 height 11
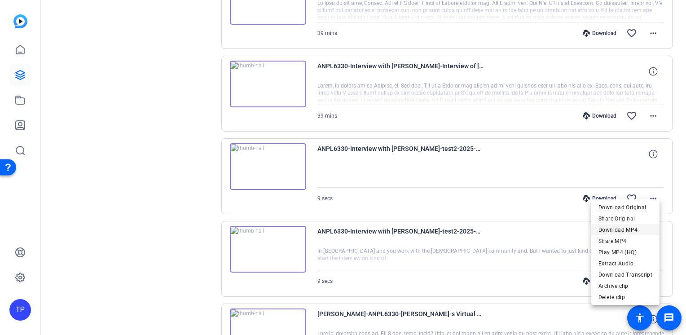
click at [640, 225] on span "Download MP4" at bounding box center [626, 230] width 54 height 11
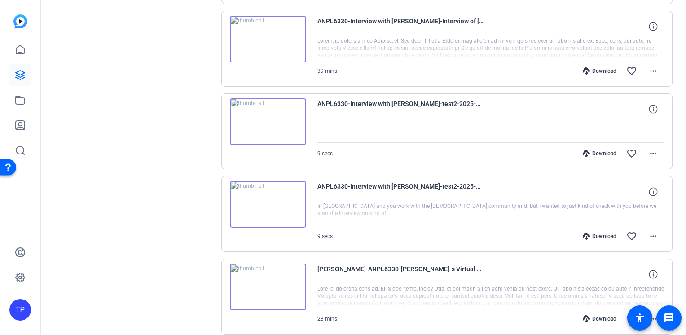
scroll to position [2876, 0]
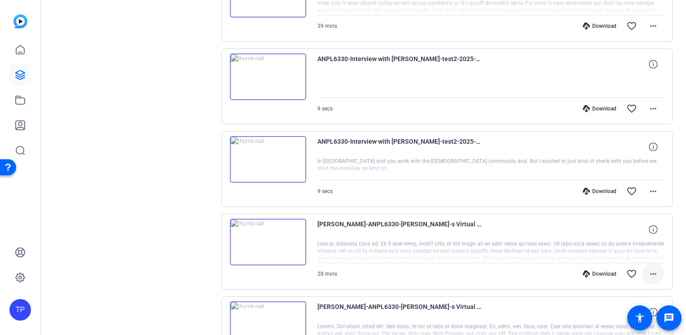
click at [652, 269] on mat-icon "more_horiz" at bounding box center [653, 274] width 11 height 11
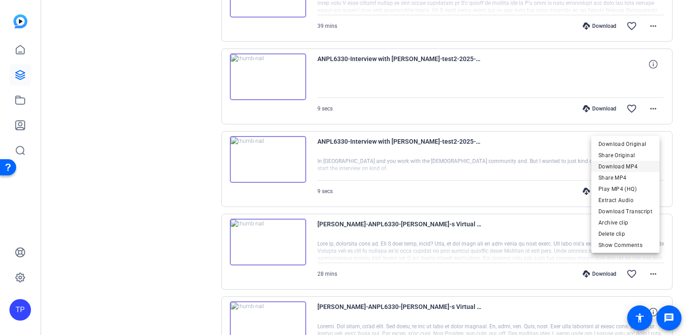
click at [639, 168] on span "Download MP4" at bounding box center [626, 166] width 54 height 11
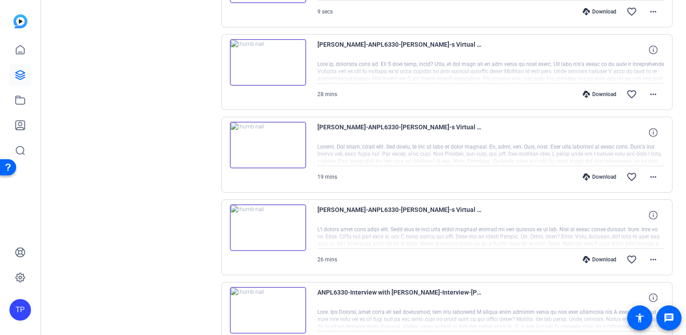
scroll to position [3011, 0]
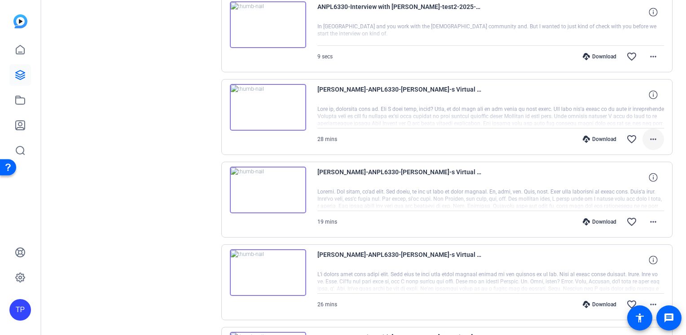
click at [650, 134] on mat-icon "more_horiz" at bounding box center [653, 139] width 11 height 11
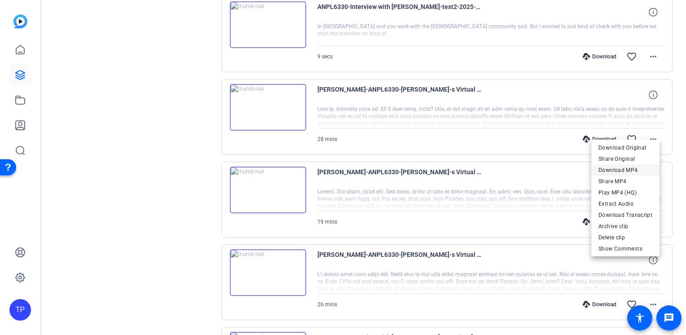
click at [636, 171] on span "Download MP4" at bounding box center [626, 170] width 54 height 11
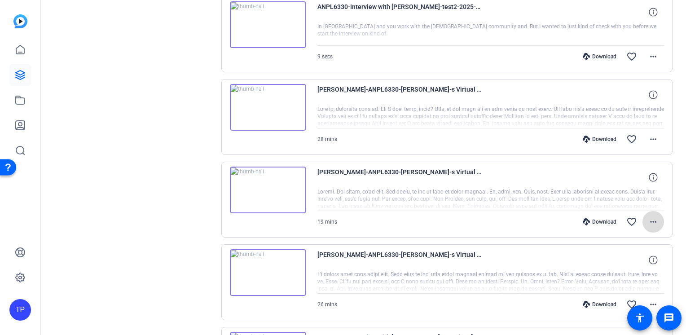
click at [648, 216] on mat-icon "more_horiz" at bounding box center [653, 221] width 11 height 11
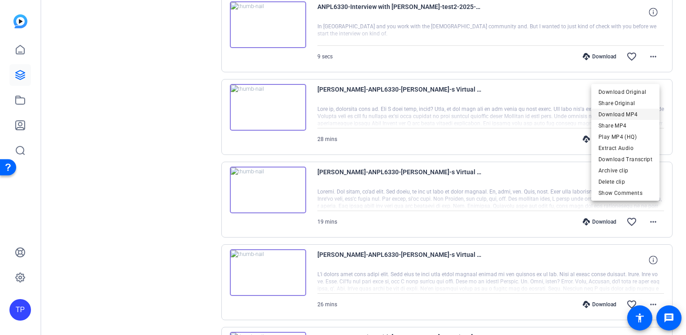
click at [634, 114] on span "Download MP4" at bounding box center [626, 114] width 54 height 11
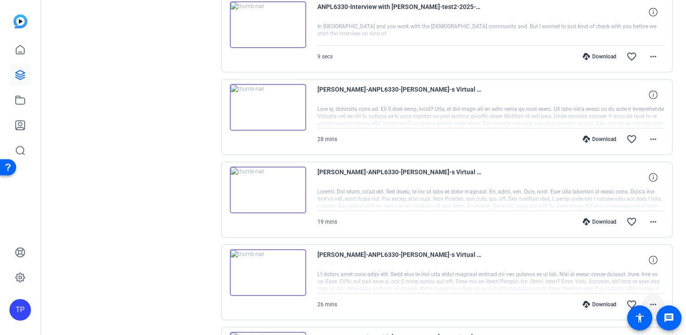
click at [654, 294] on span at bounding box center [654, 305] width 22 height 22
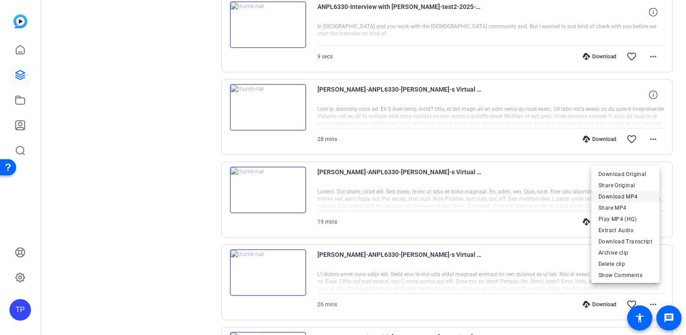
click at [643, 193] on span "Download MP4" at bounding box center [626, 196] width 54 height 11
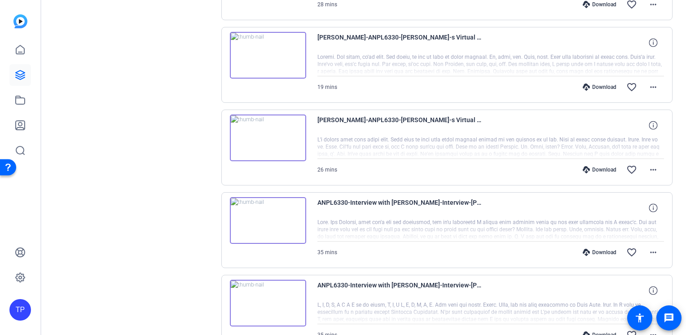
scroll to position [3191, 0]
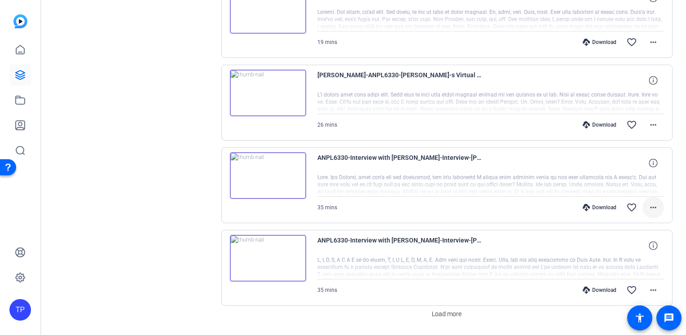
click at [649, 202] on mat-icon "more_horiz" at bounding box center [653, 207] width 11 height 11
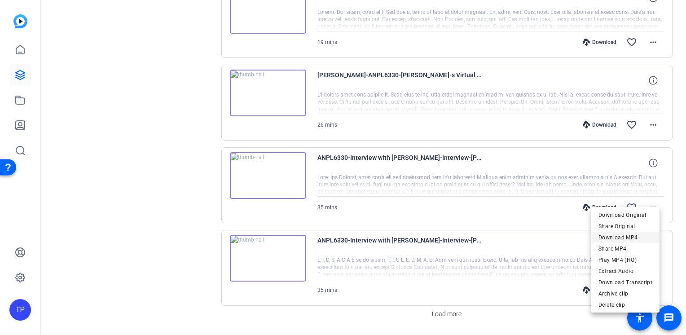
click at [630, 237] on span "Download MP4" at bounding box center [626, 237] width 54 height 11
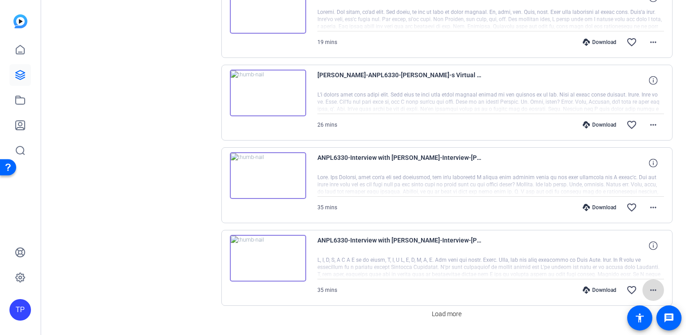
click at [656, 282] on span at bounding box center [654, 290] width 22 height 22
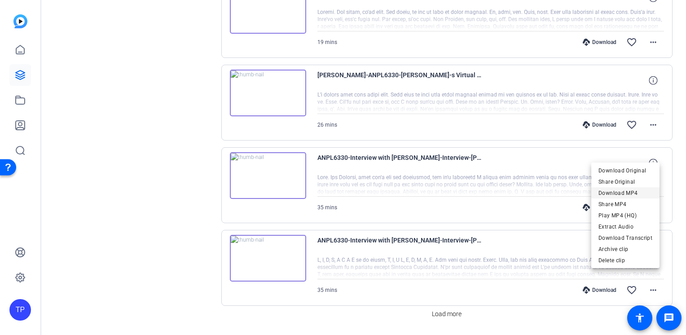
click at [638, 196] on span "Download MP4" at bounding box center [626, 192] width 54 height 11
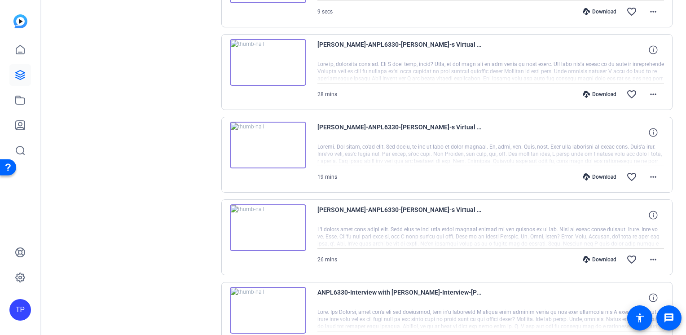
scroll to position [3101, 0]
